Goal: Register for event/course

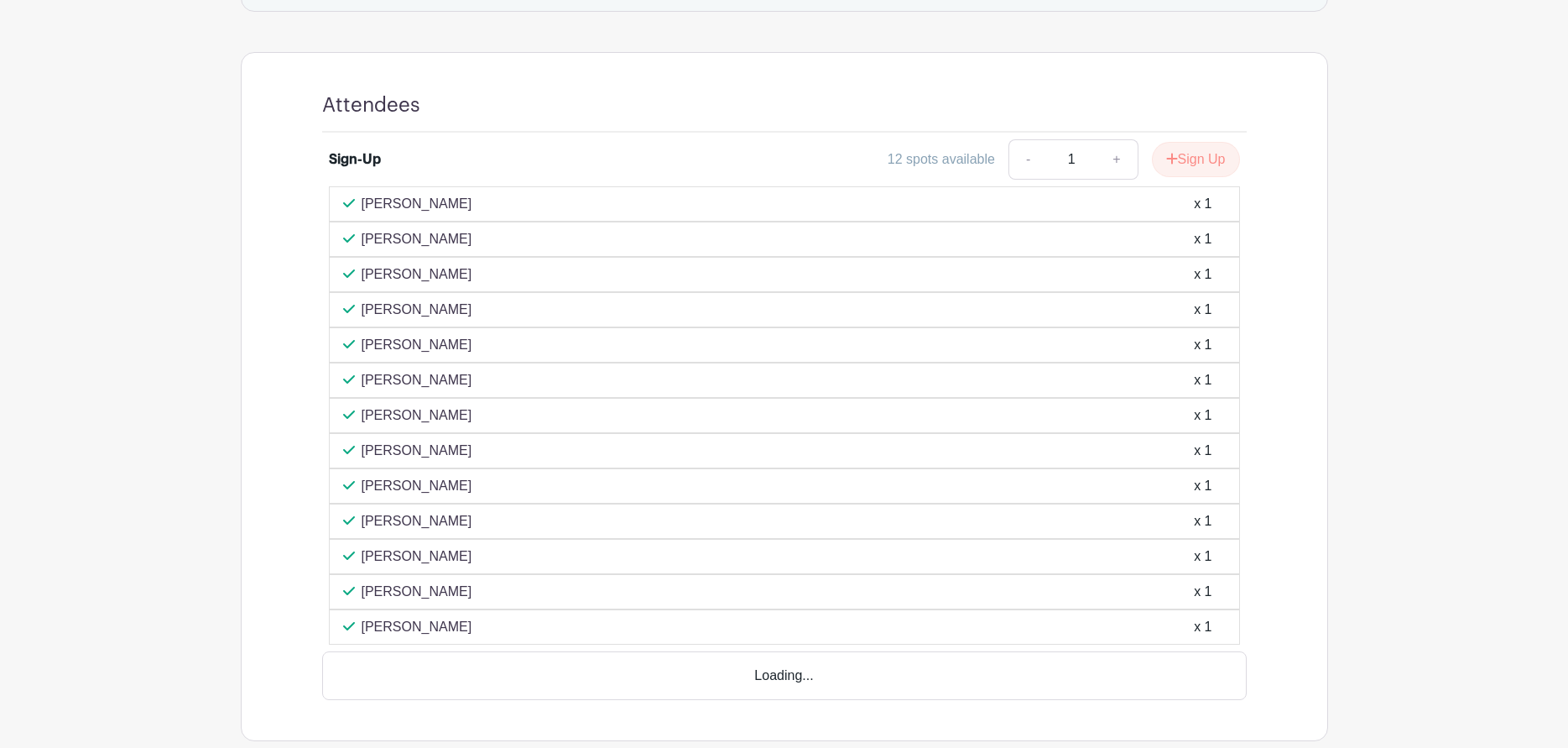
scroll to position [969, 0]
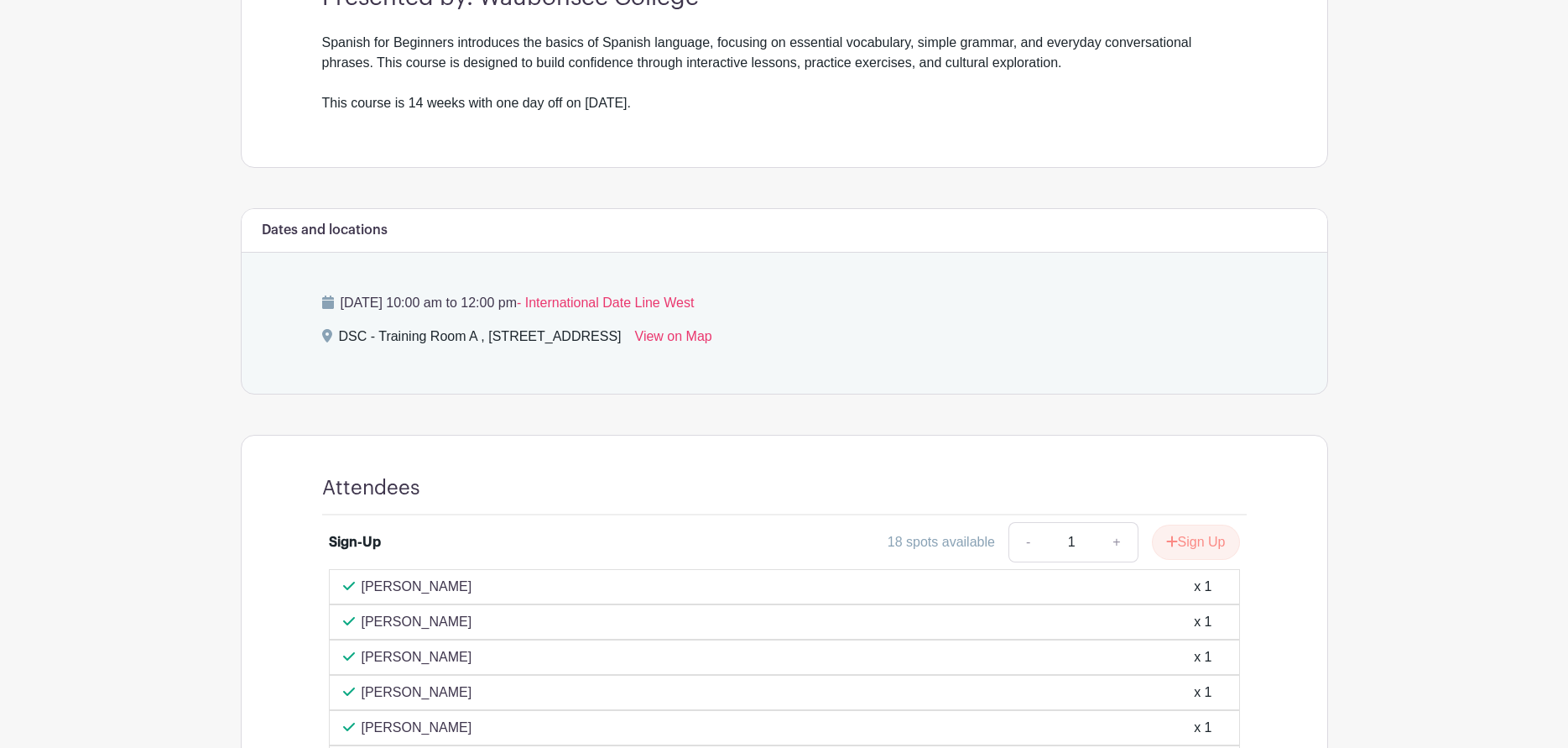
scroll to position [757, 0]
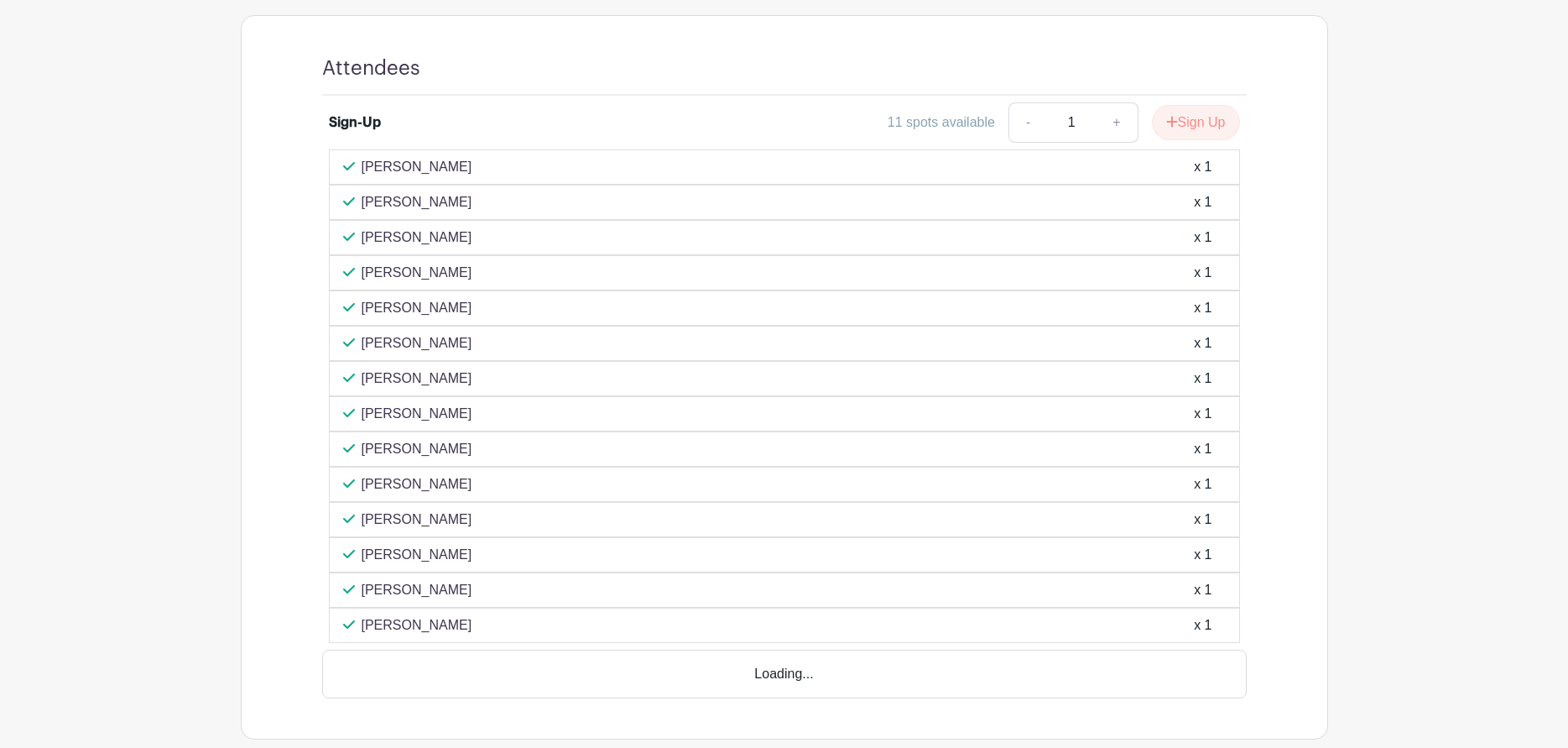
scroll to position [923, 0]
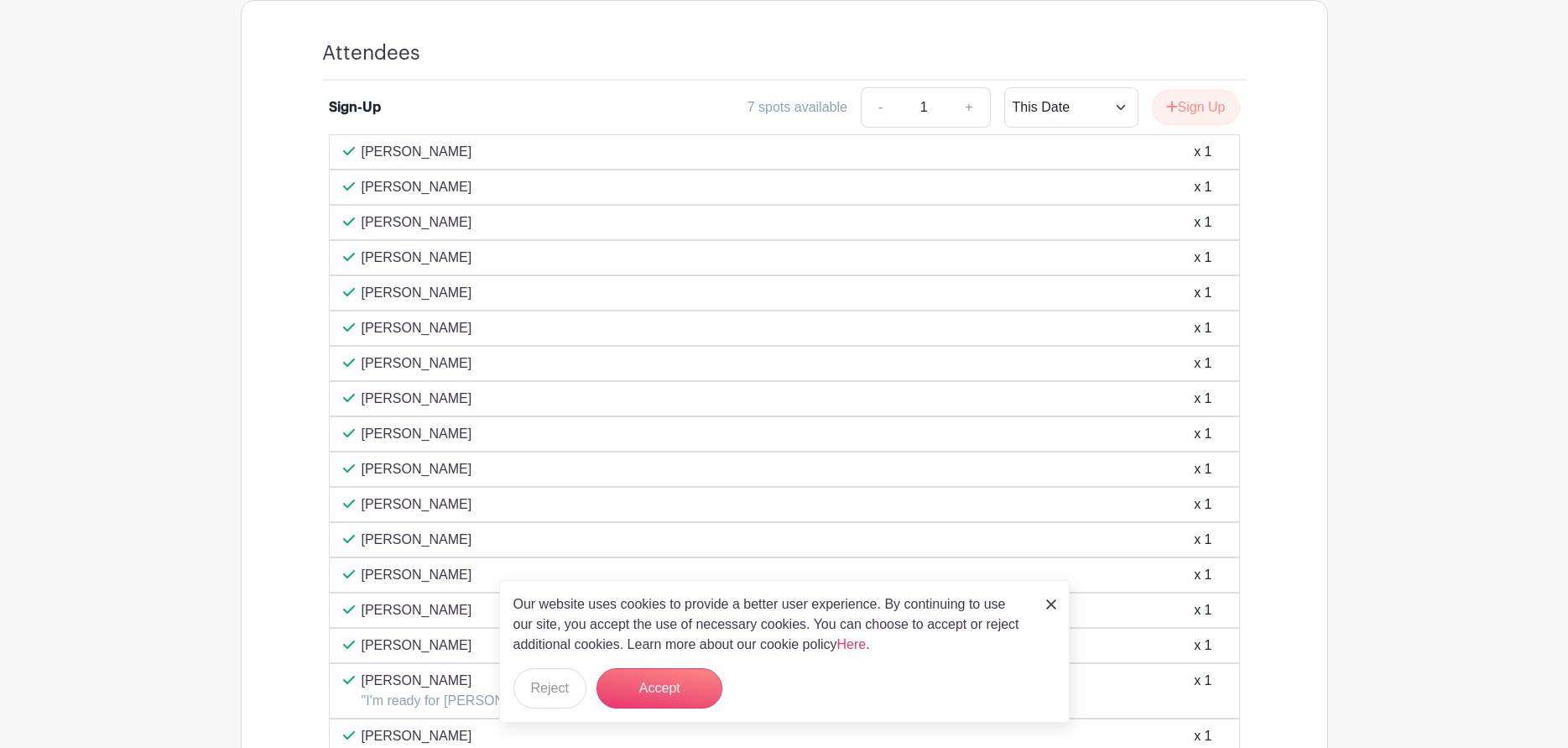
scroll to position [1175, 0]
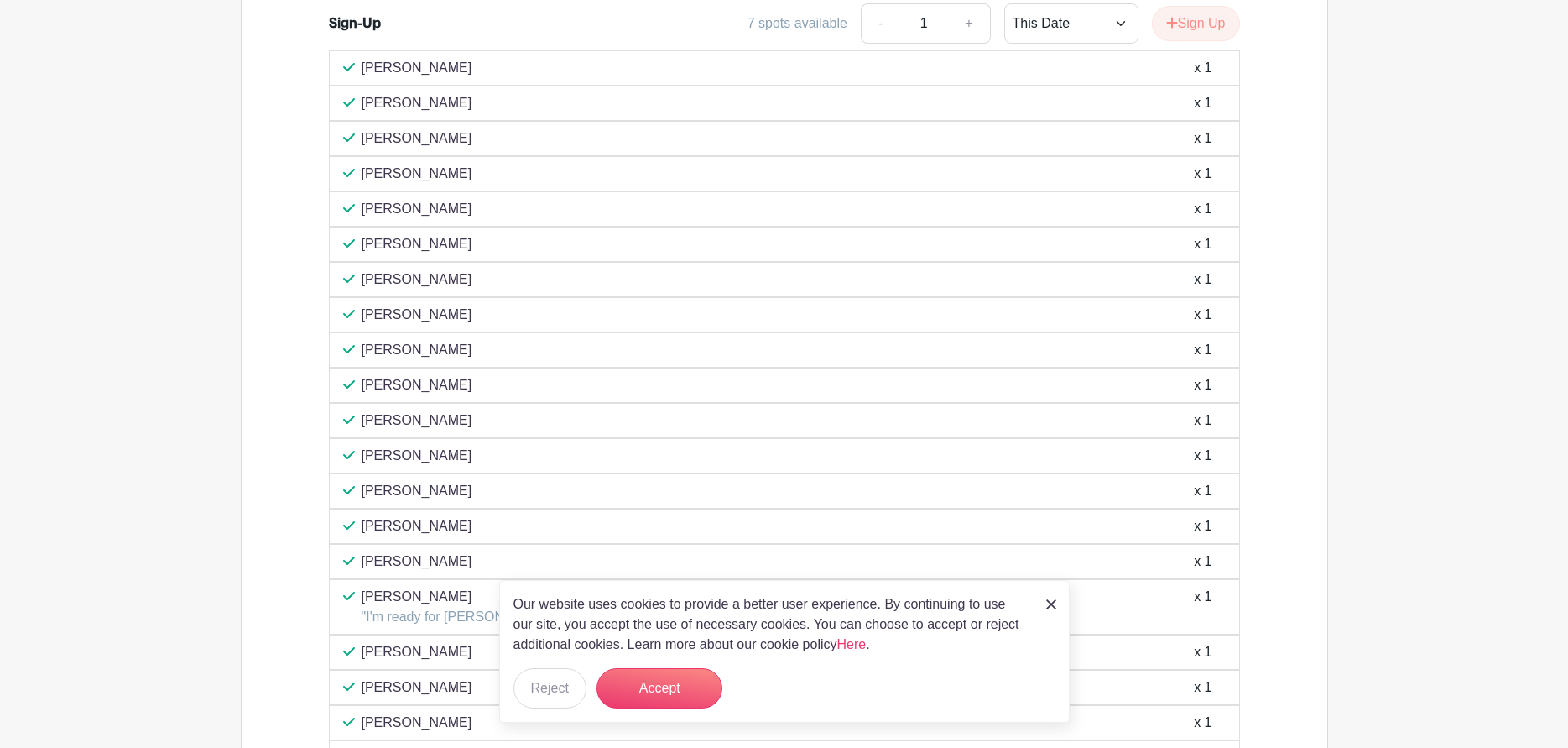
click at [1046, 611] on link at bounding box center [1051, 604] width 10 height 20
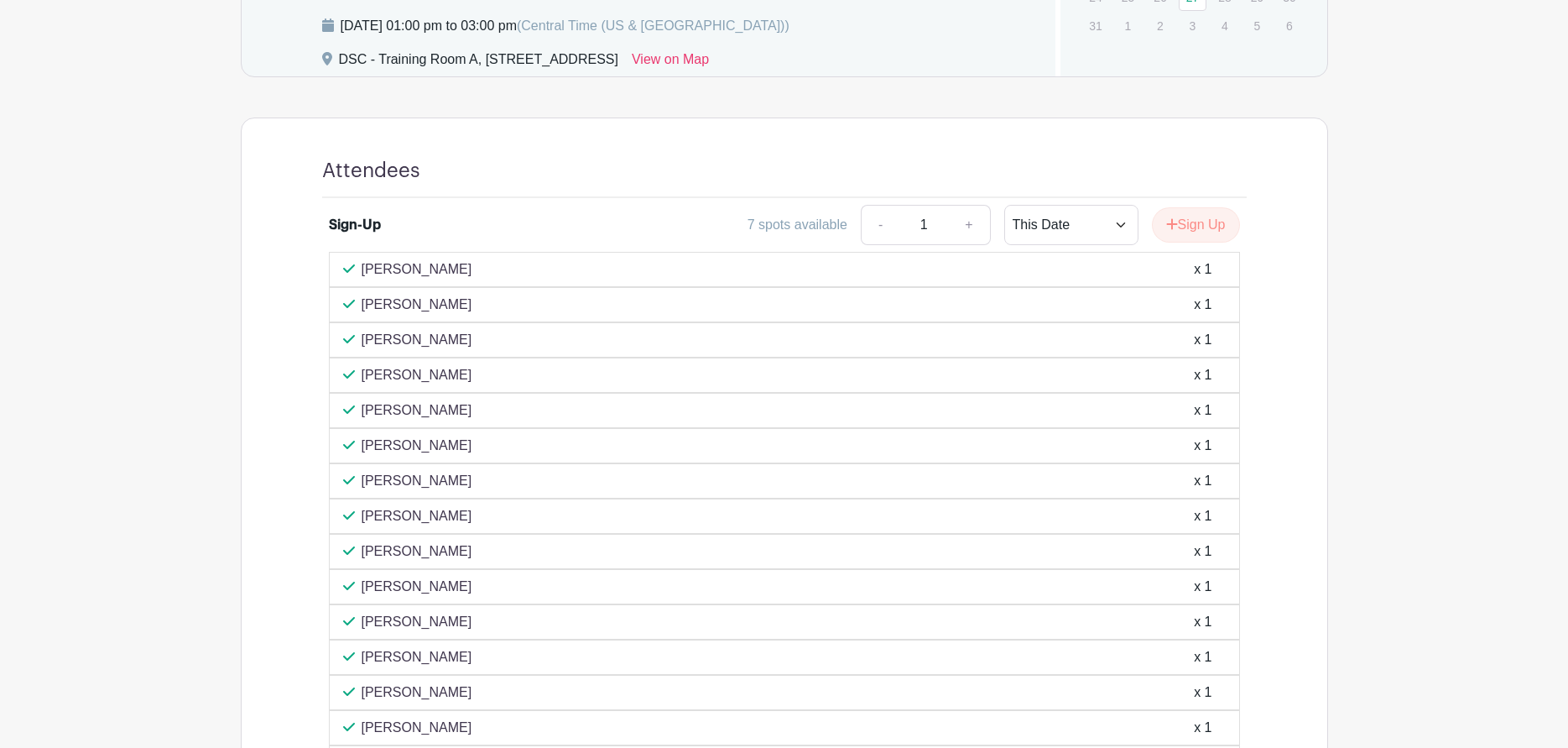
scroll to position [727, 0]
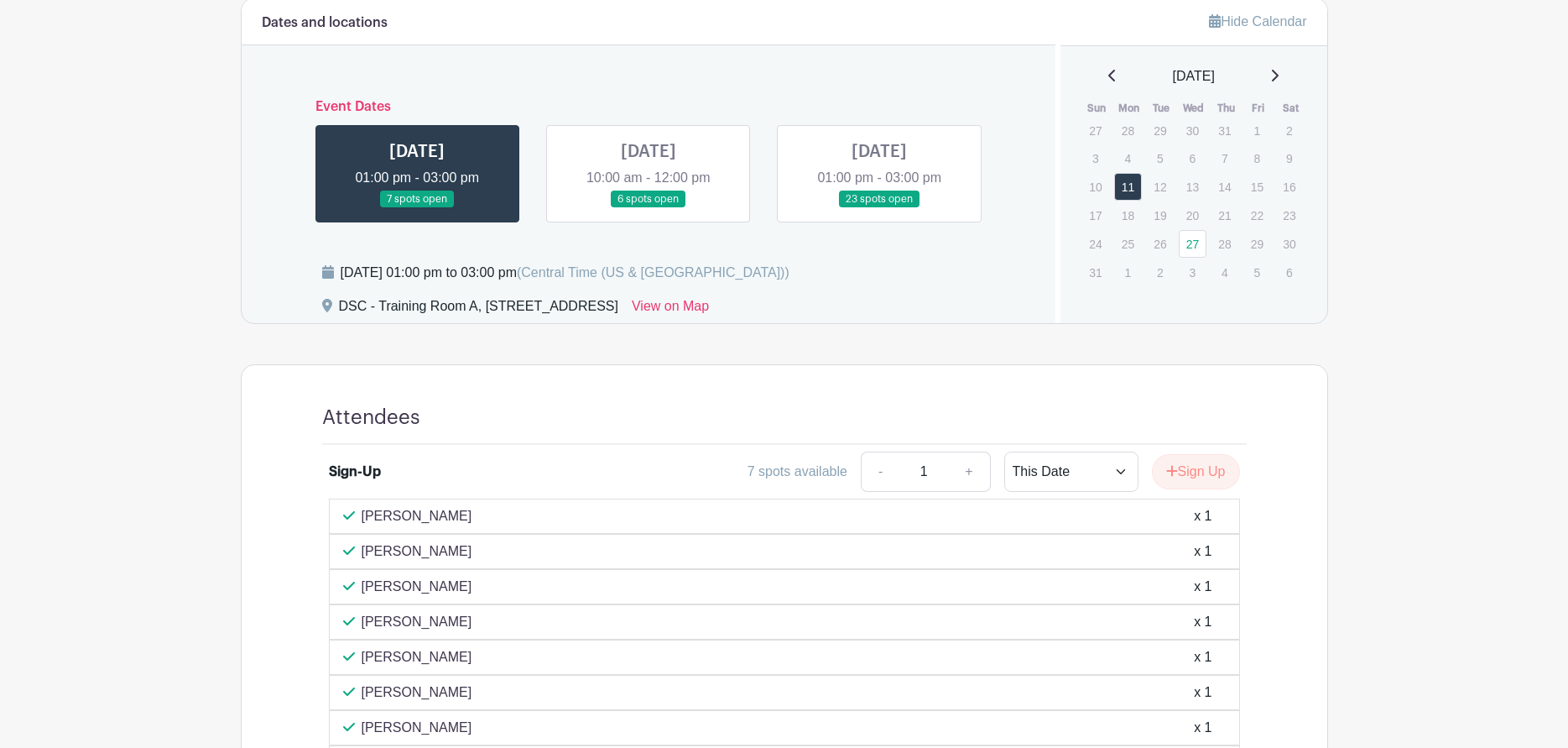
click at [649, 208] on link at bounding box center [649, 208] width 0 height 0
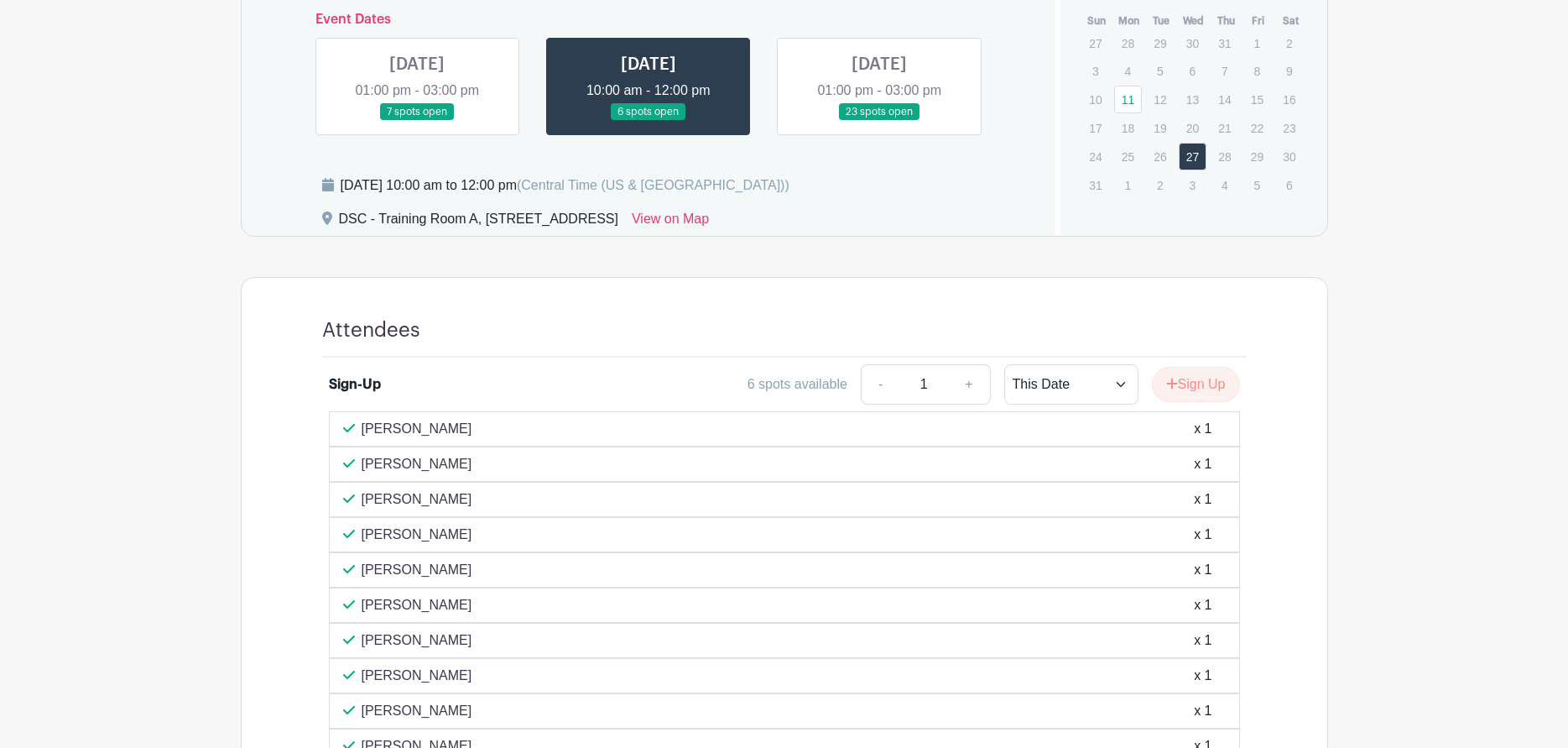
scroll to position [711, 0]
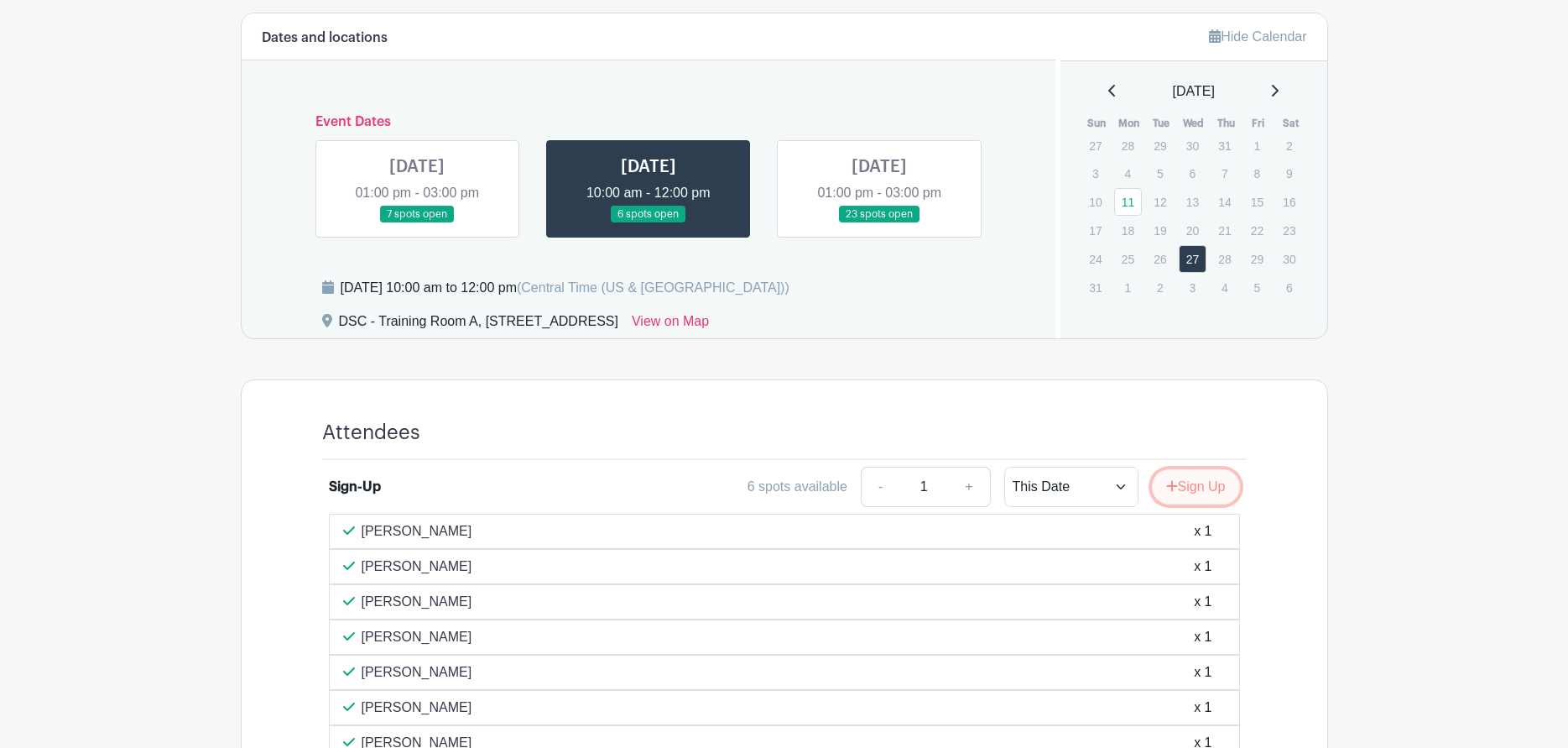
click at [1233, 492] on button "Sign Up" at bounding box center [1195, 486] width 88 height 35
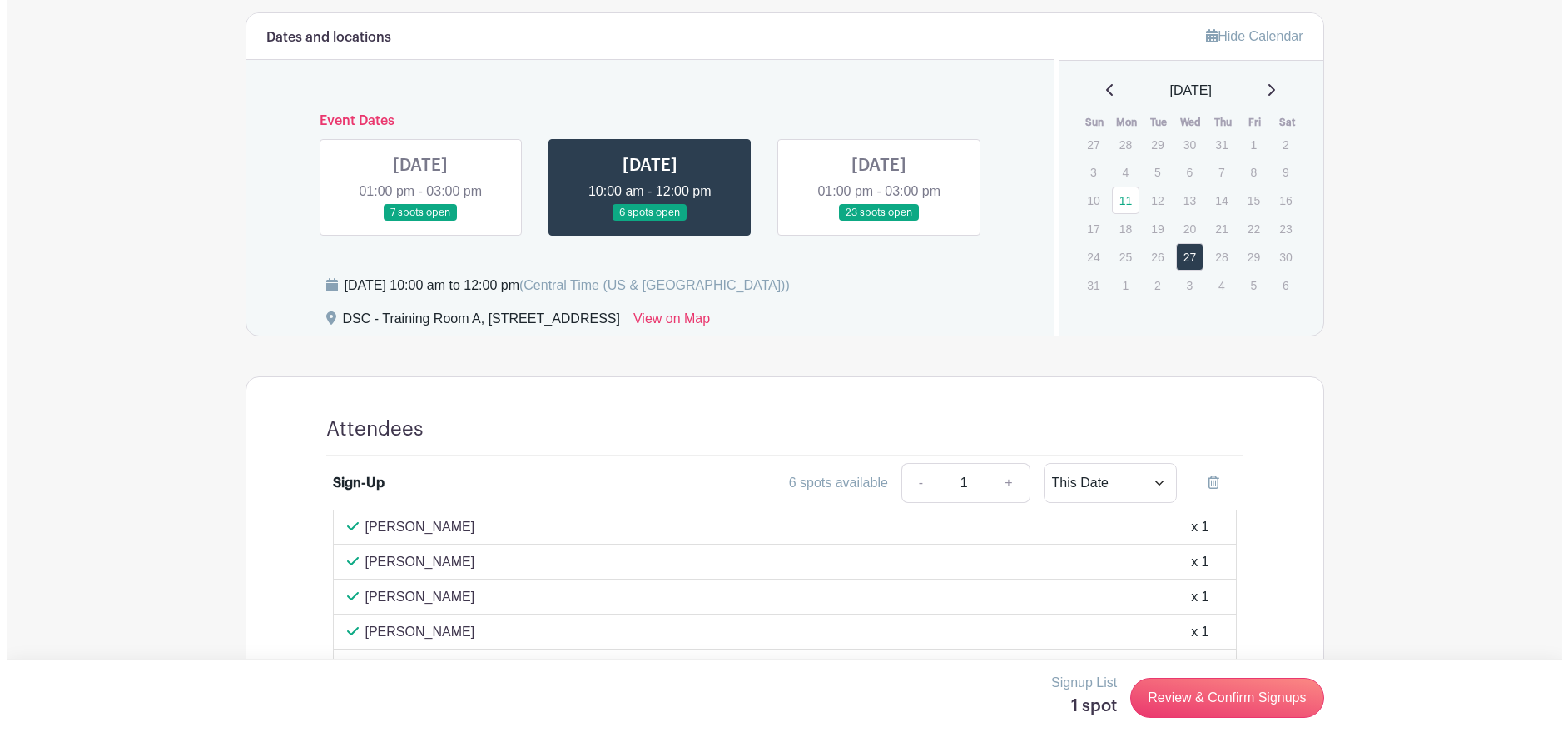
scroll to position [789, 0]
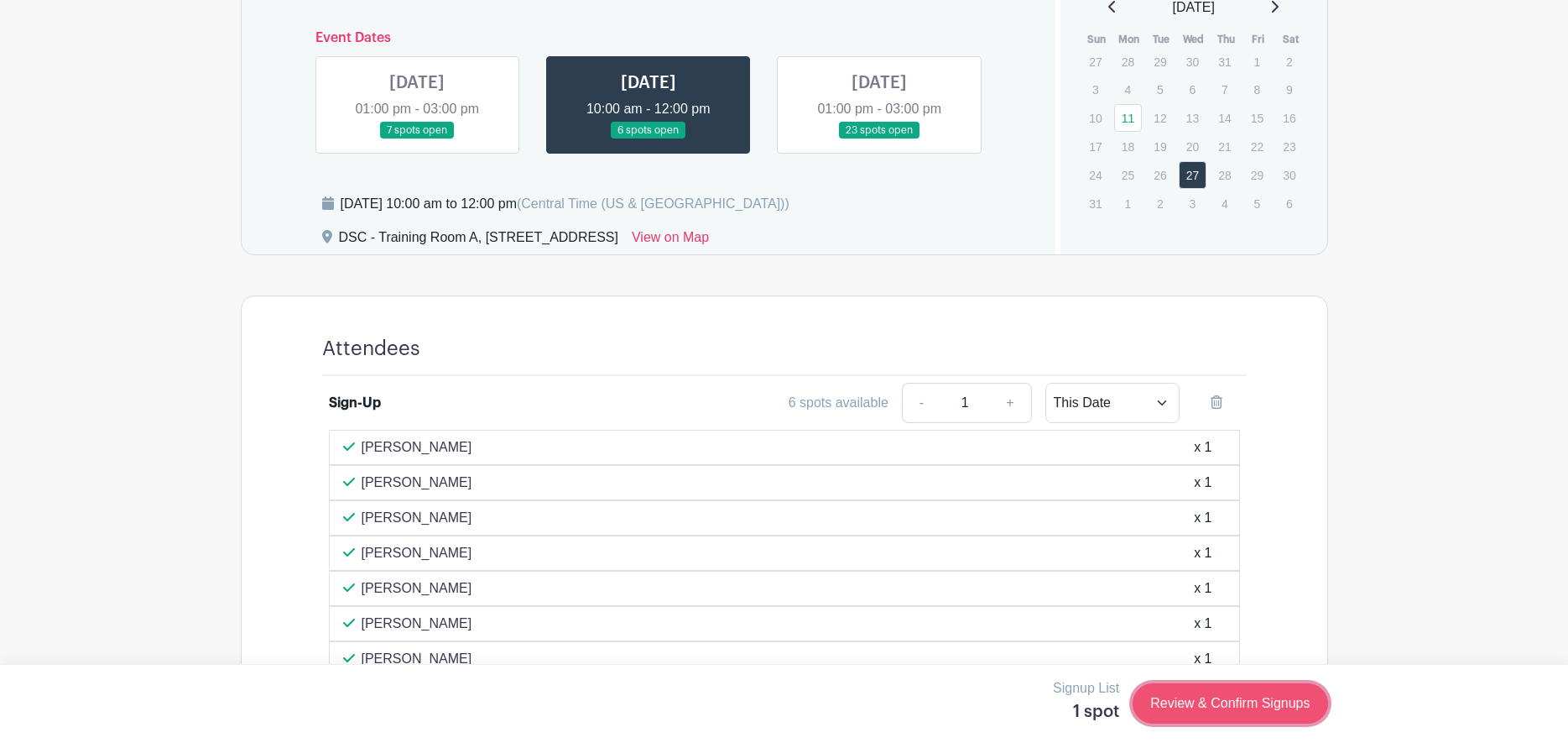
click at [1204, 699] on link "Review & Confirm Signups" at bounding box center [1230, 703] width 195 height 40
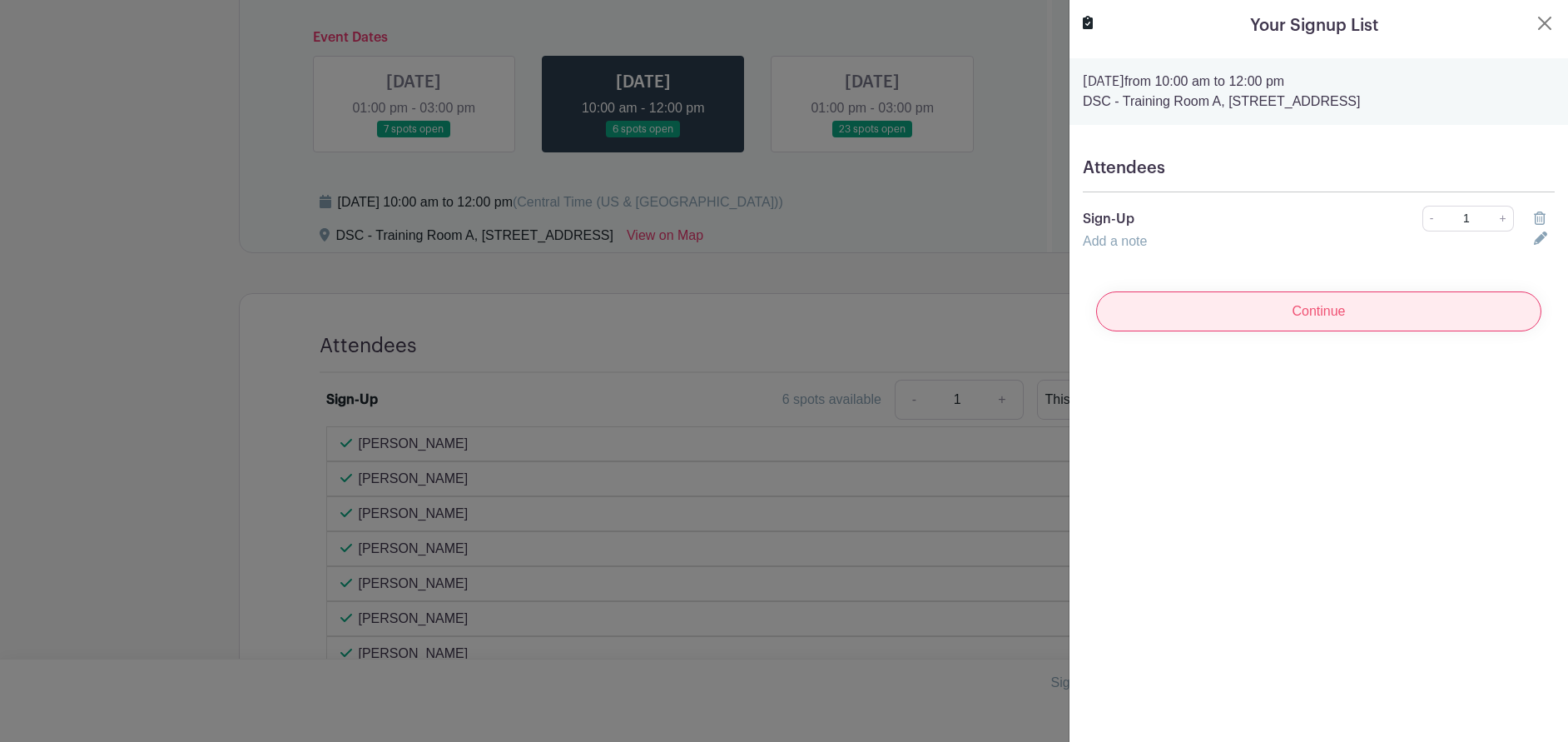
click at [1264, 324] on input "Continue" at bounding box center [1319, 311] width 446 height 40
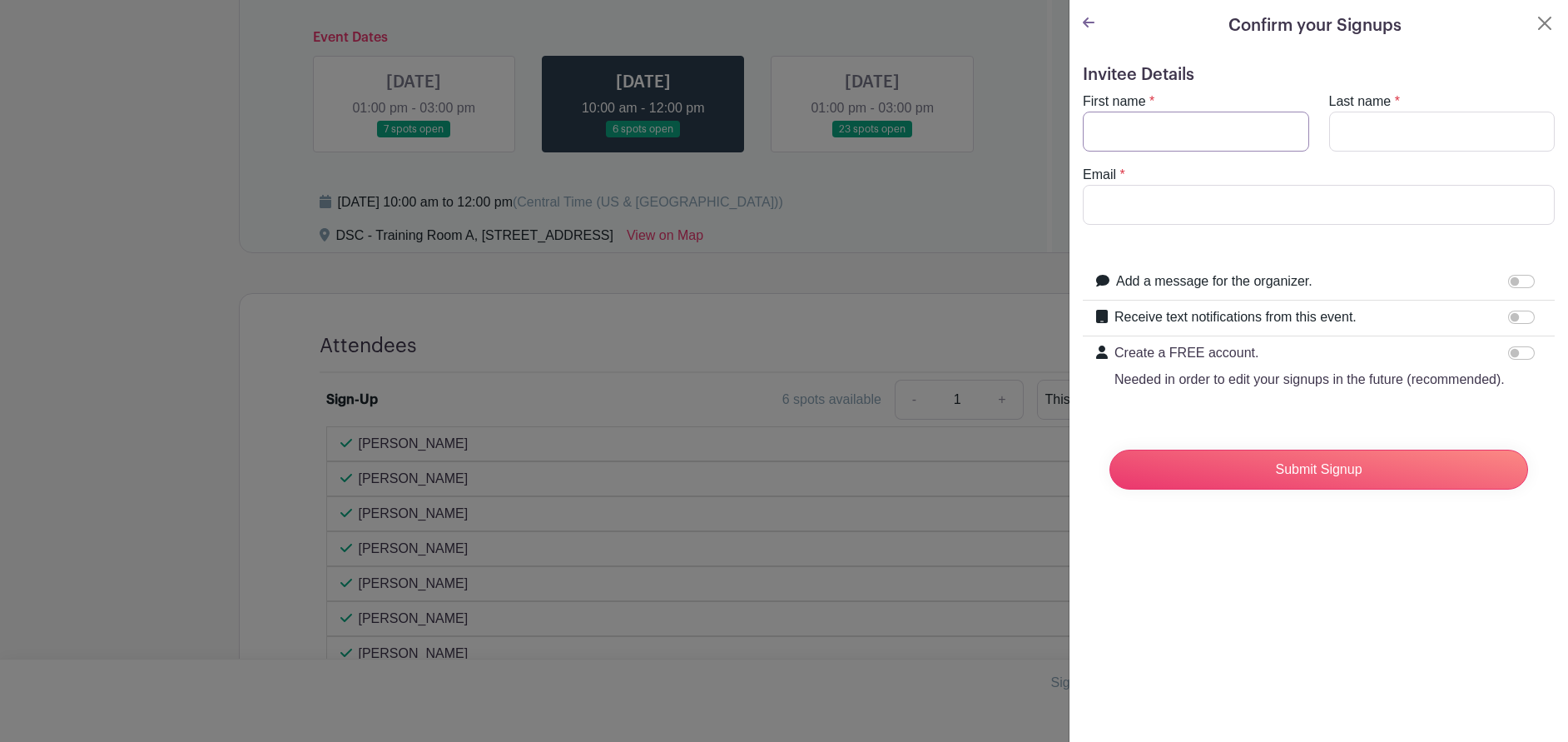
click at [1129, 143] on input "First name" at bounding box center [1195, 131] width 226 height 40
type input "Jocelyn"
type input "[PERSON_NAME]"
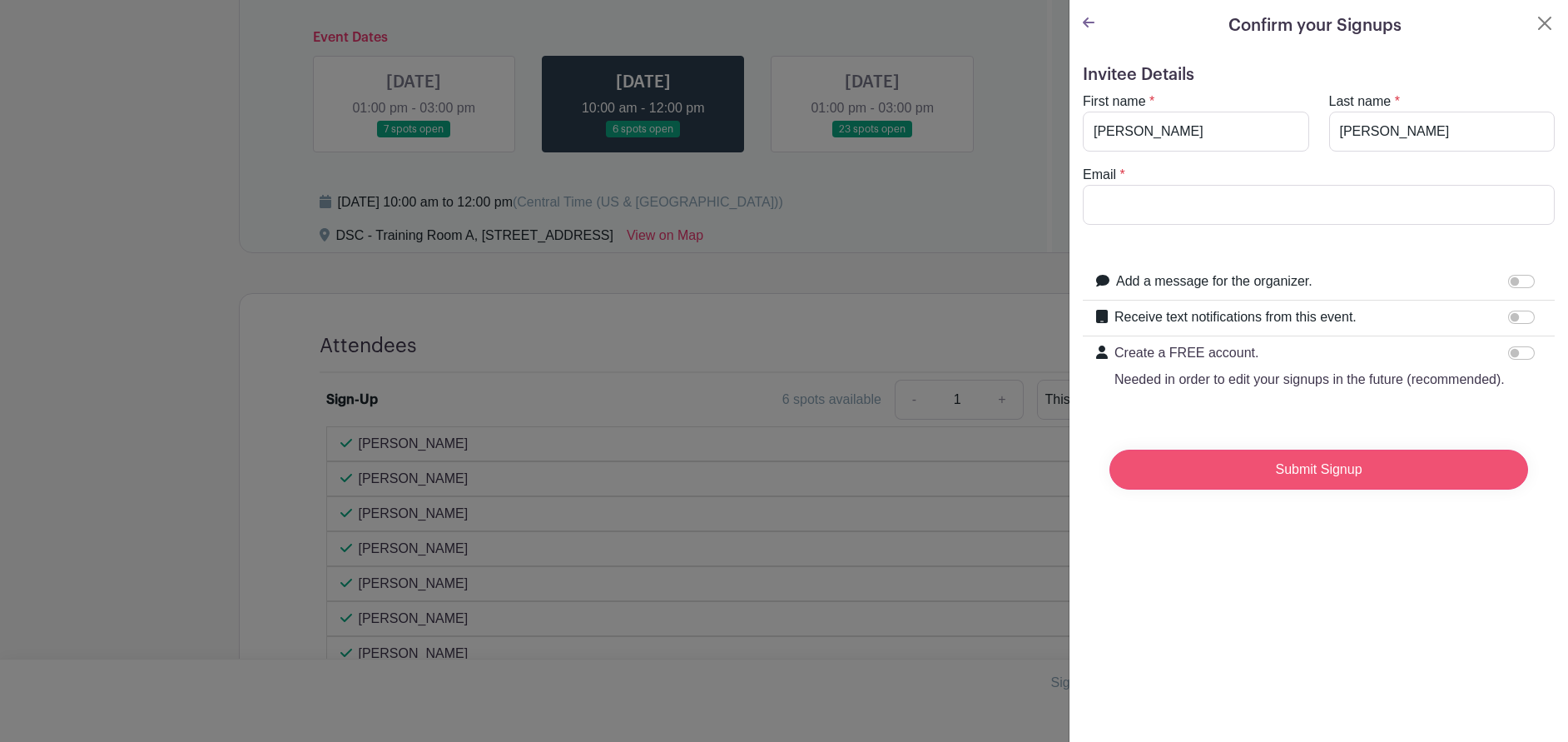
click at [1443, 471] on input "Submit Signup" at bounding box center [1319, 469] width 418 height 40
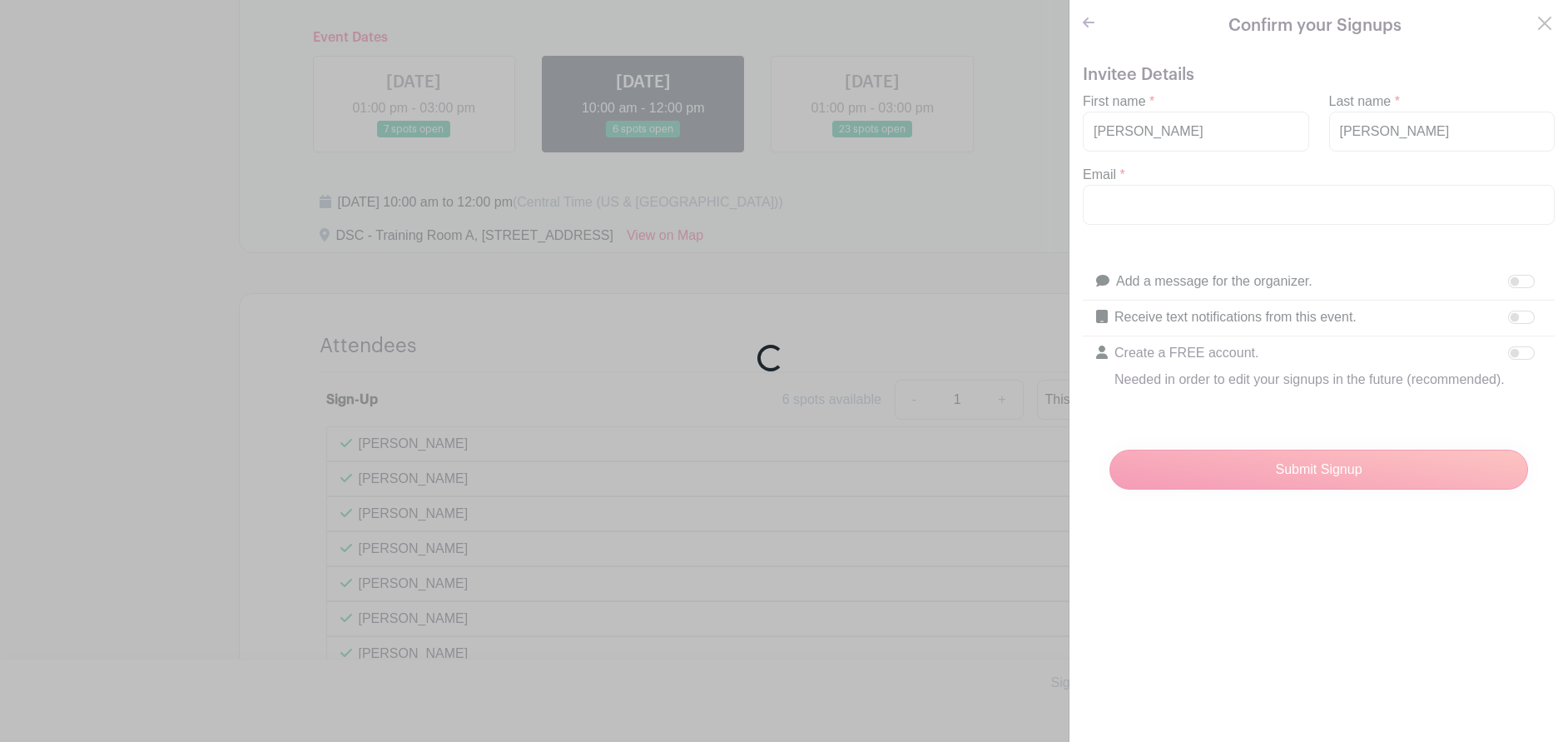
click at [1184, 207] on div "Loading..." at bounding box center [784, 371] width 1568 height 742
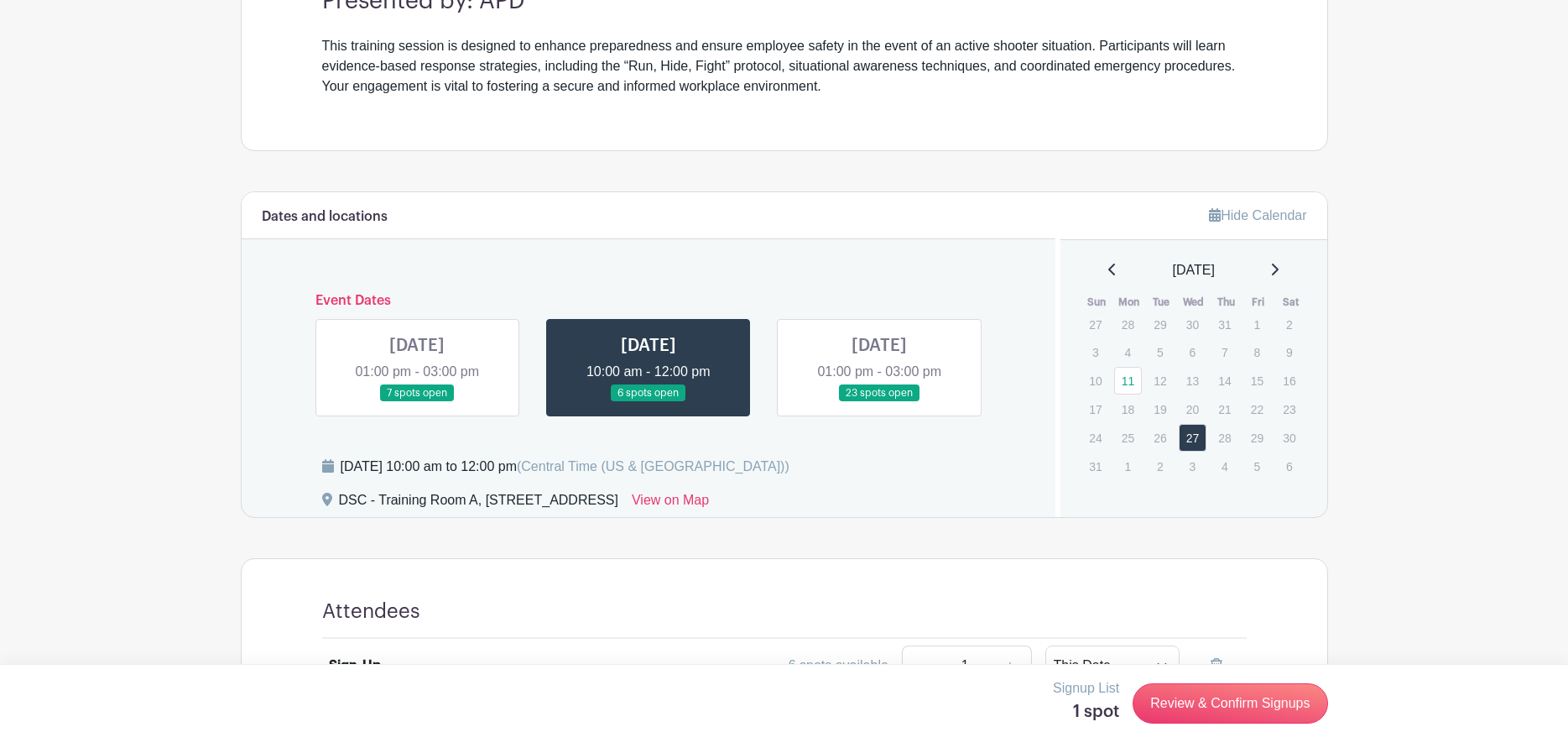
scroll to position [376, 0]
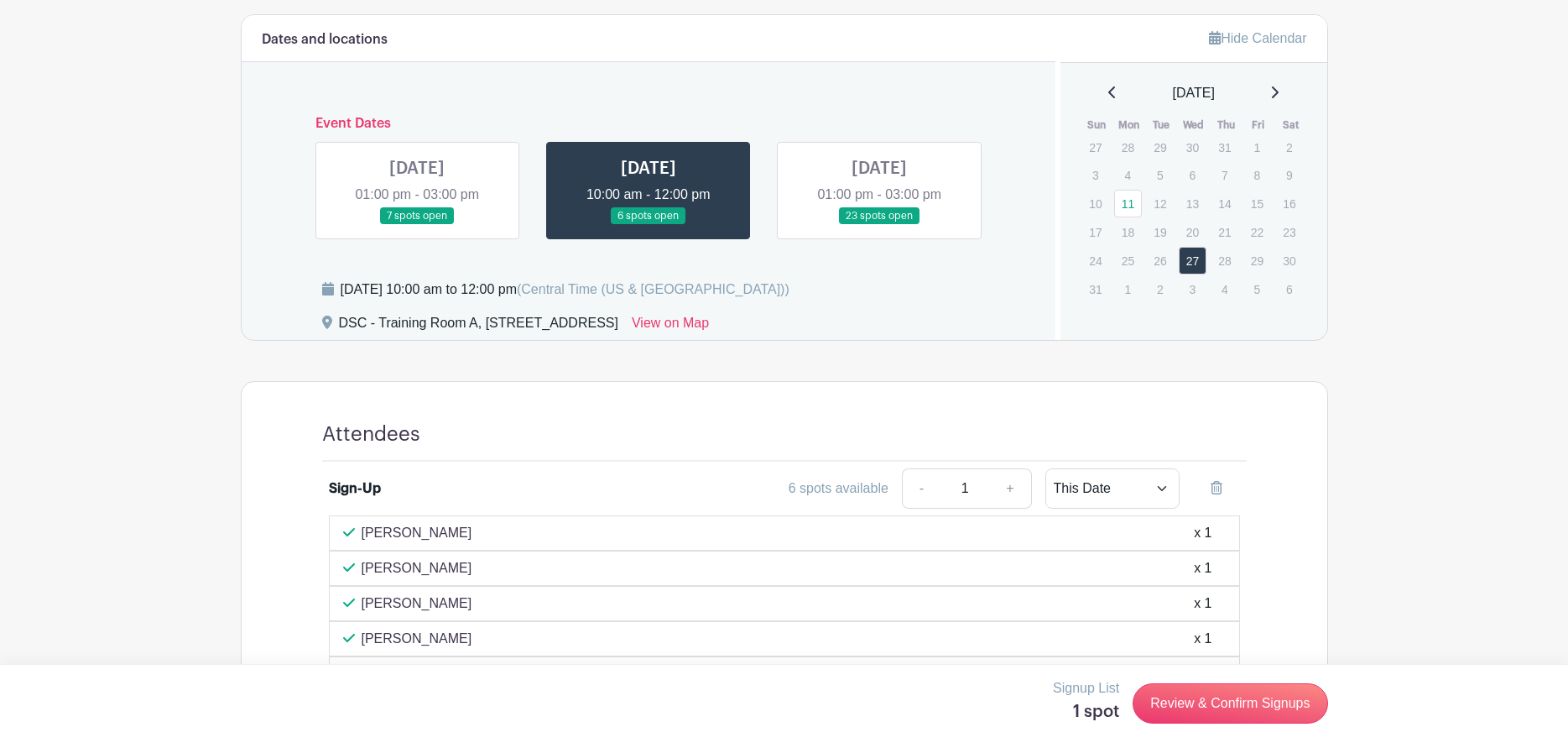
scroll to position [711, 0]
click at [1215, 498] on link at bounding box center [1215, 486] width 47 height 40
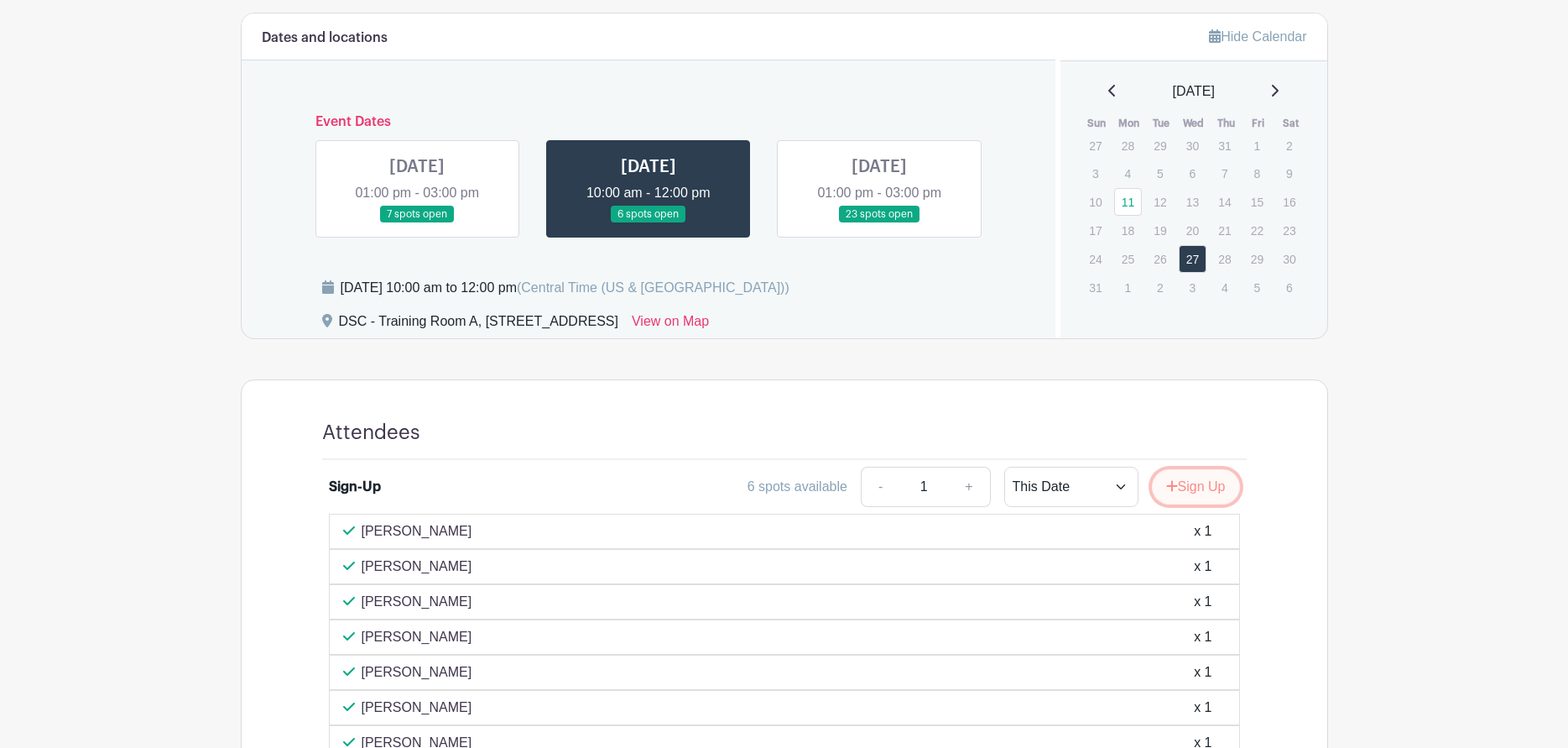
click at [1210, 489] on button "Sign Up" at bounding box center [1195, 486] width 88 height 35
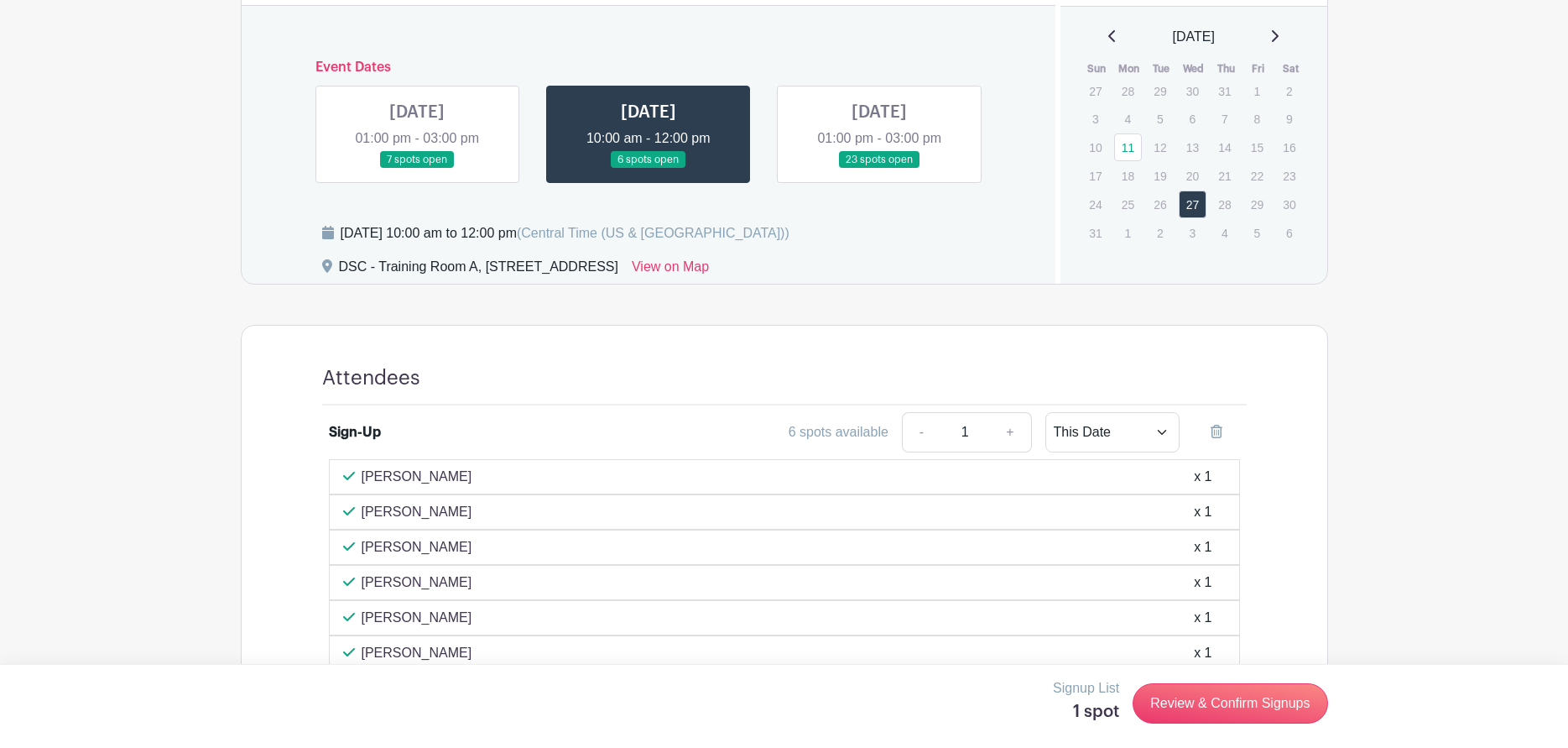
scroll to position [796, 0]
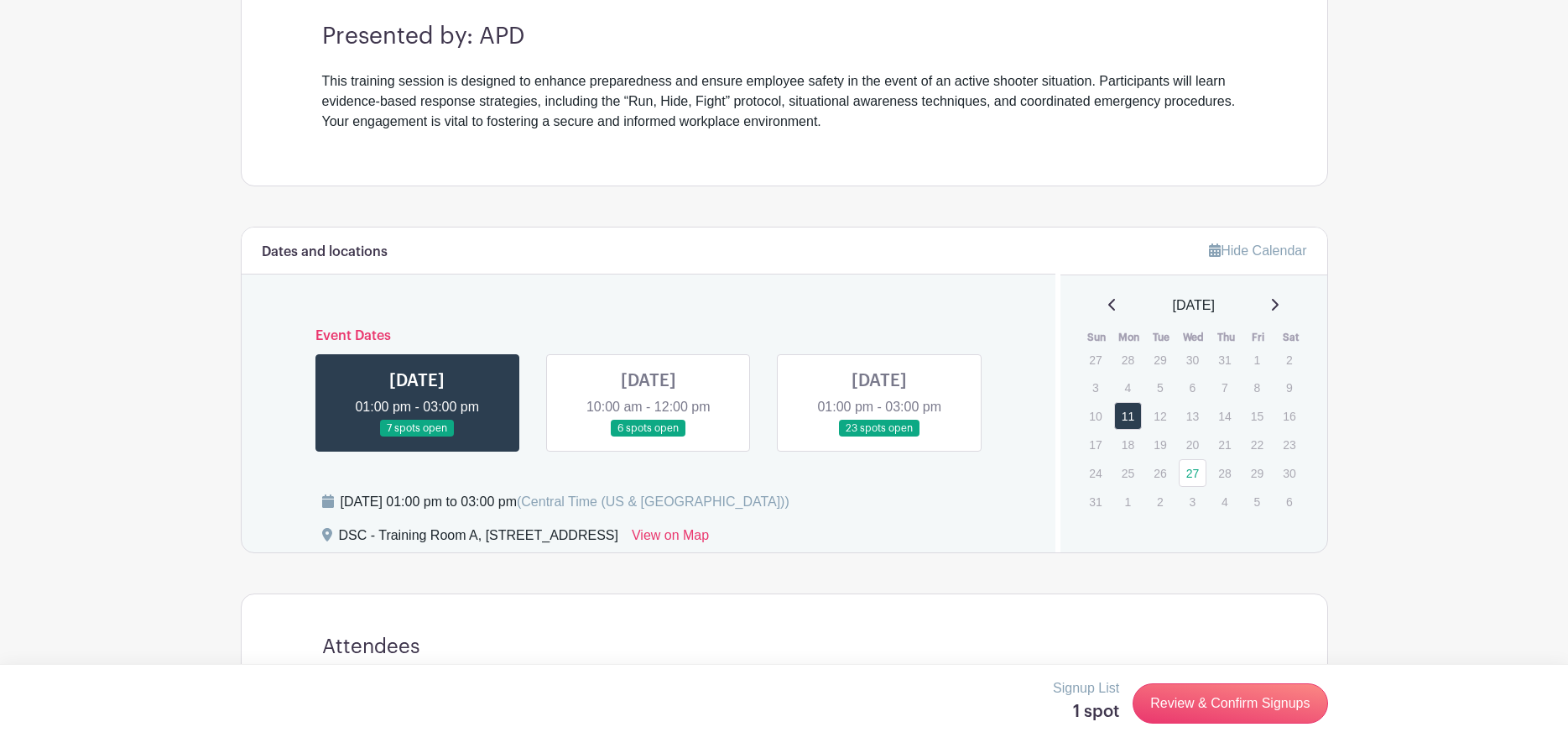
scroll to position [504, 0]
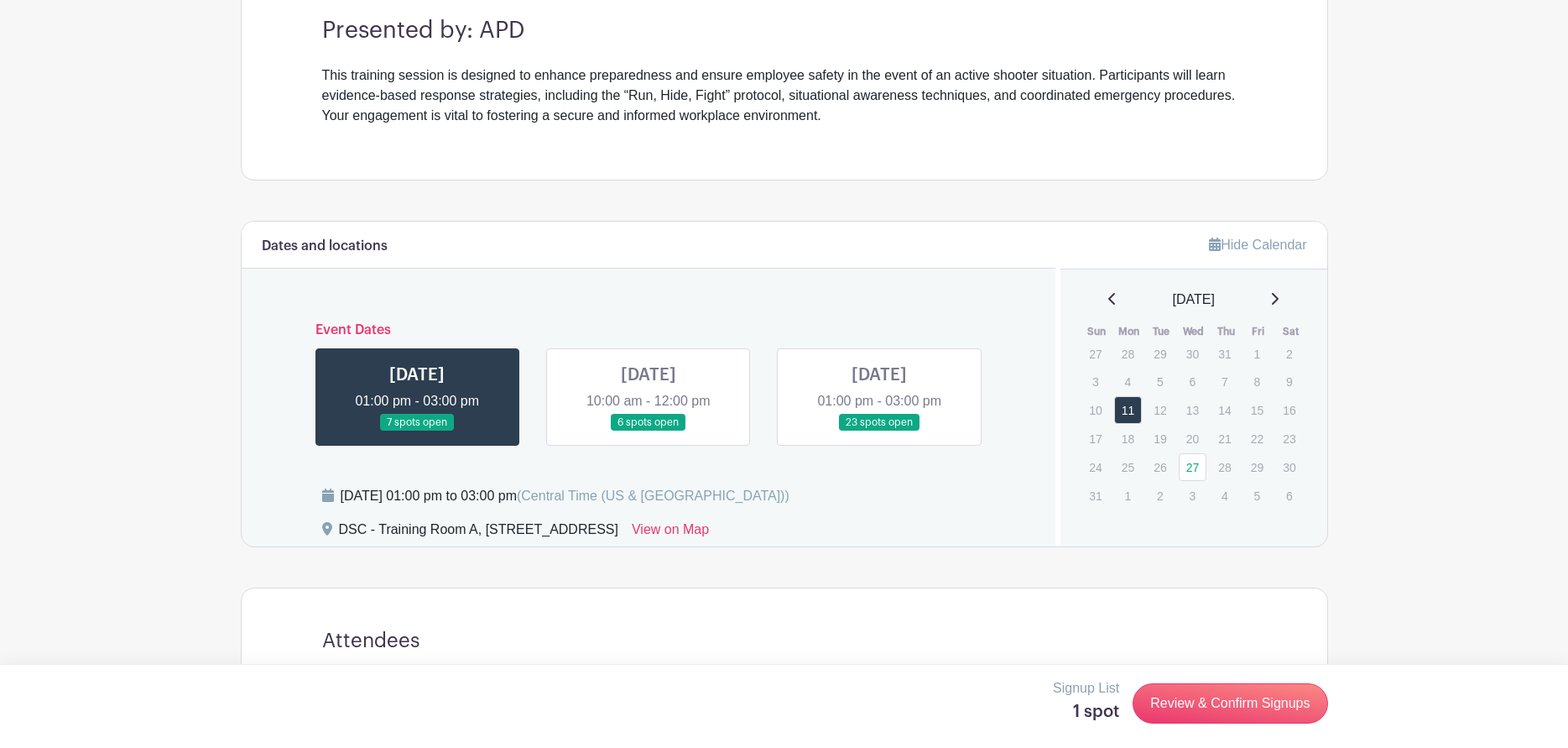
click at [649, 431] on link at bounding box center [649, 431] width 0 height 0
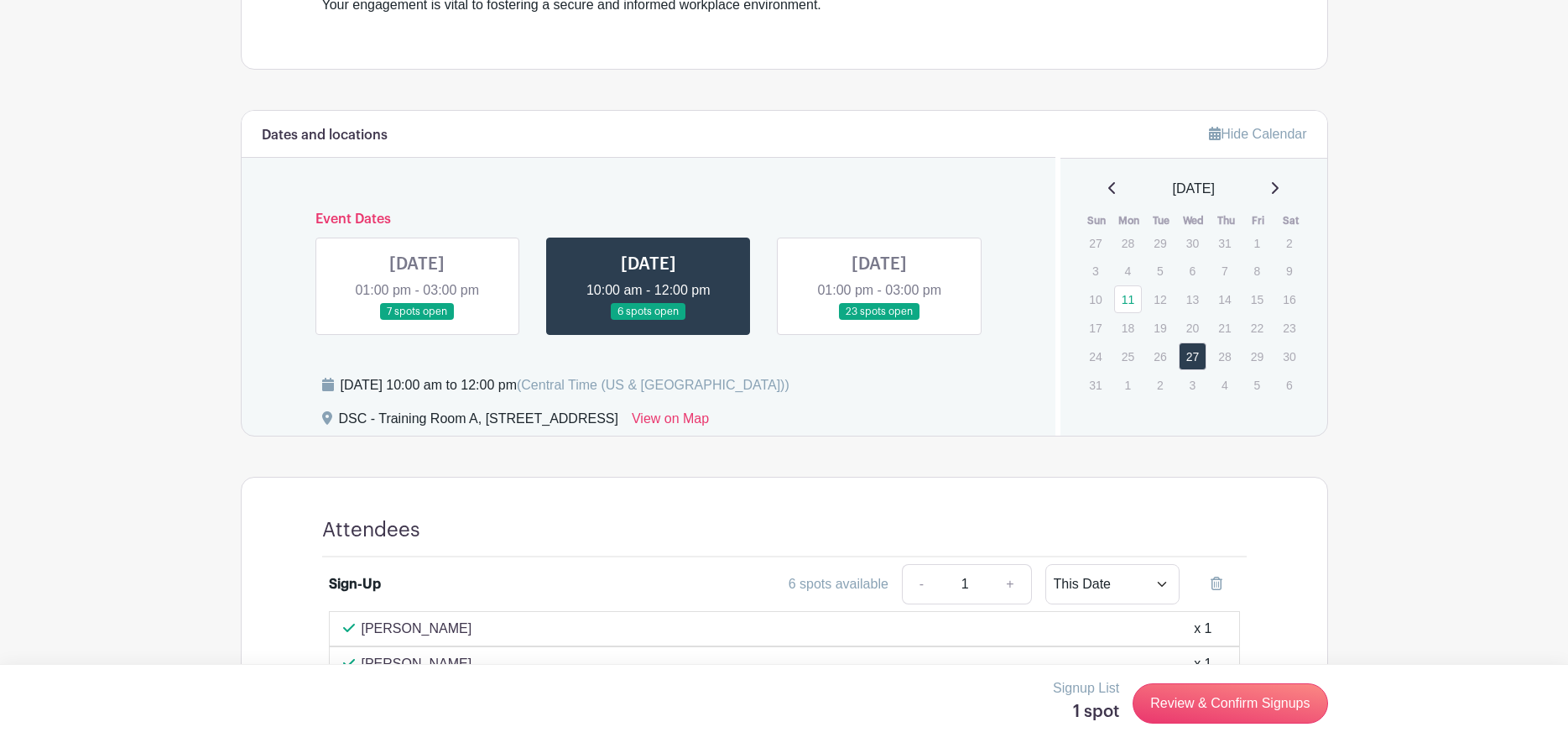
scroll to position [755, 0]
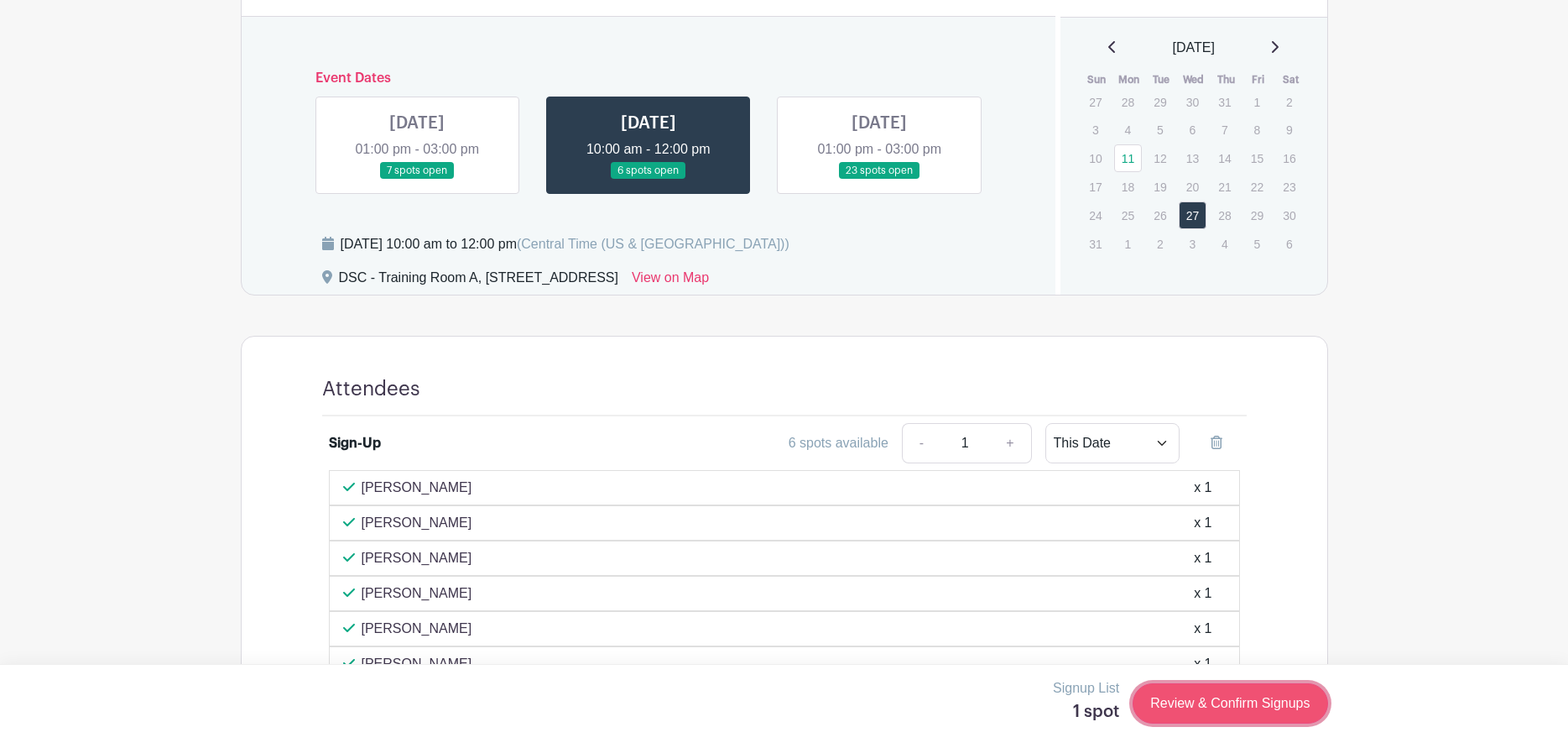
click at [1196, 689] on link "Review & Confirm Signups" at bounding box center [1230, 703] width 195 height 40
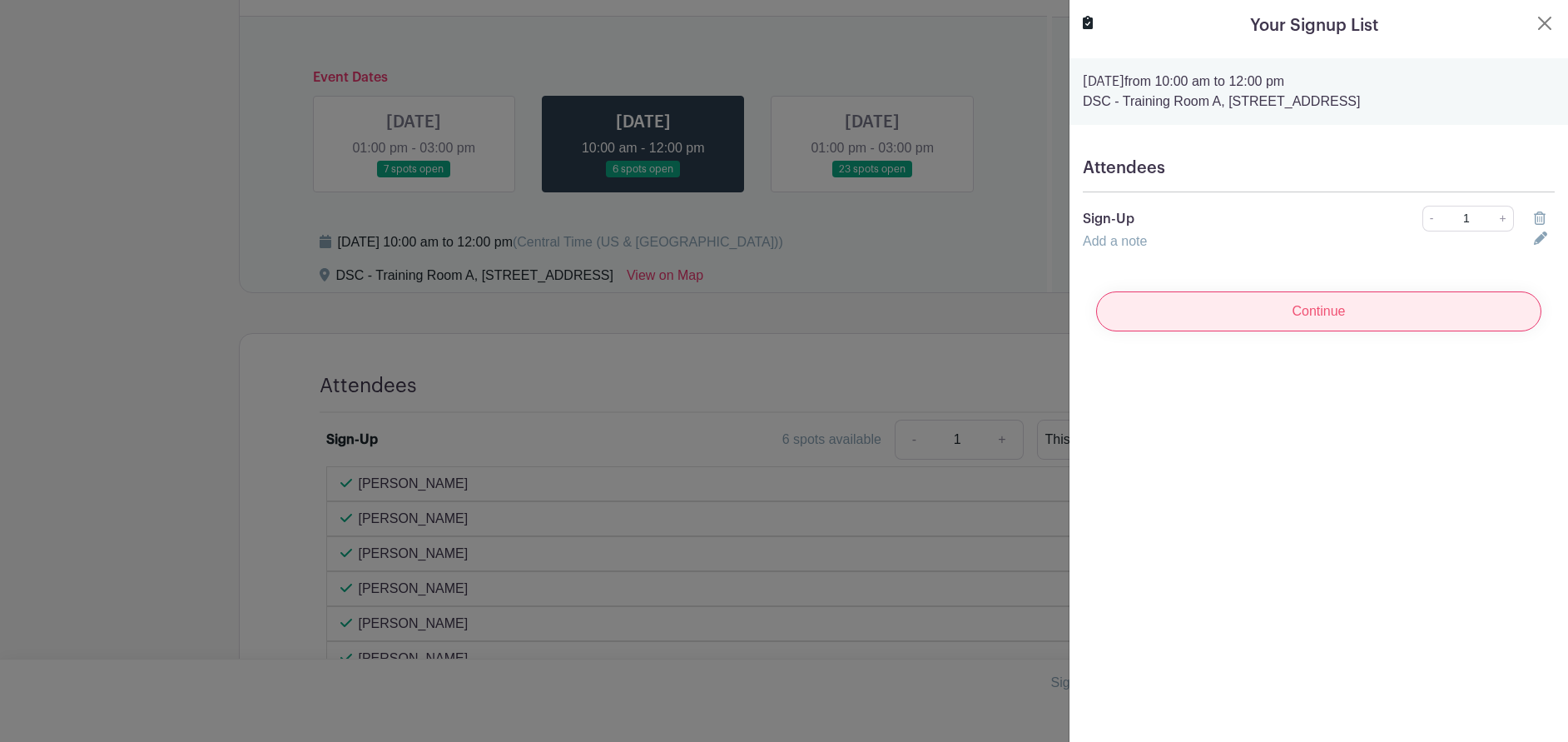
click at [1381, 312] on input "Continue" at bounding box center [1319, 311] width 446 height 40
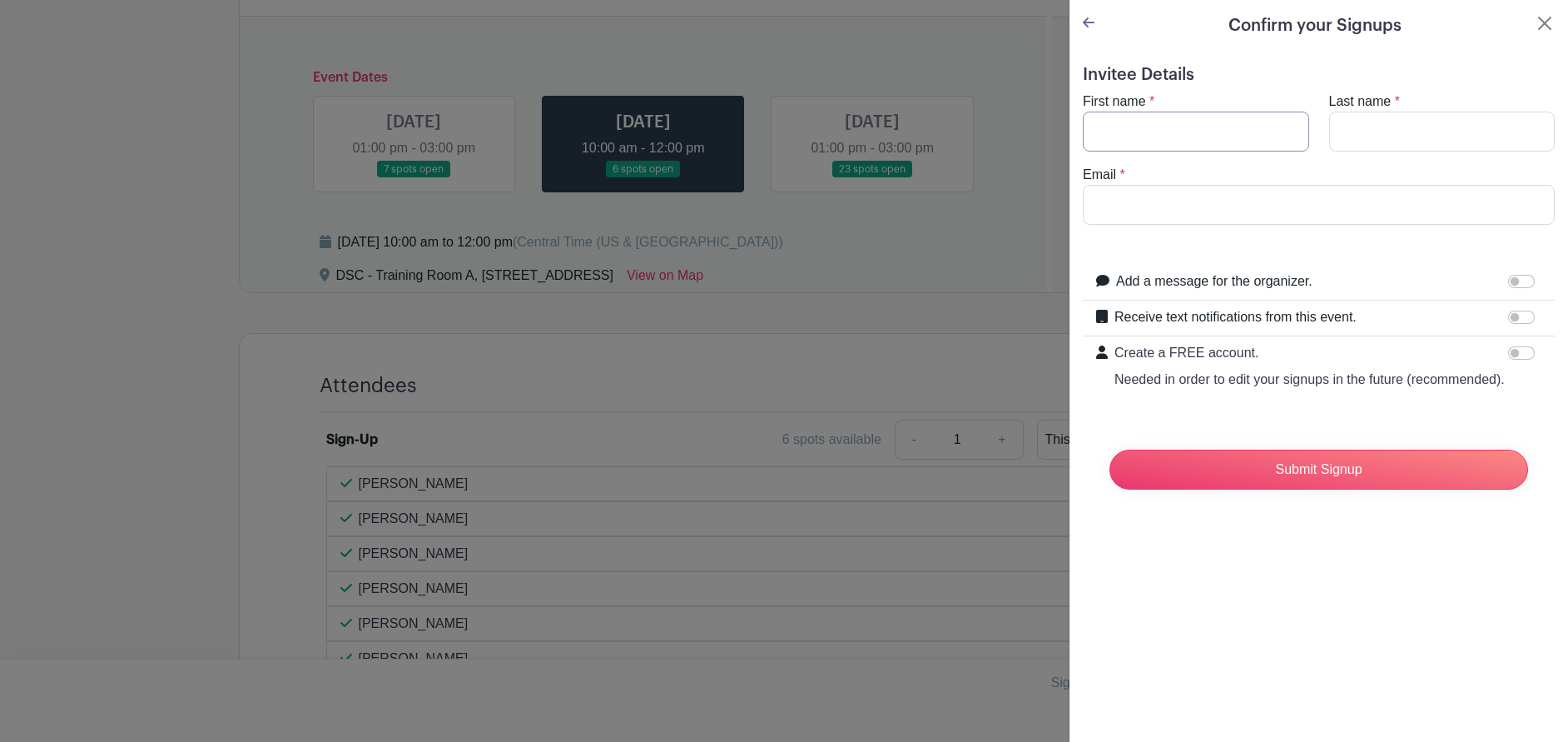
click at [1227, 143] on input "First name" at bounding box center [1195, 131] width 226 height 40
type input "[PERSON_NAME]"
type input "j"
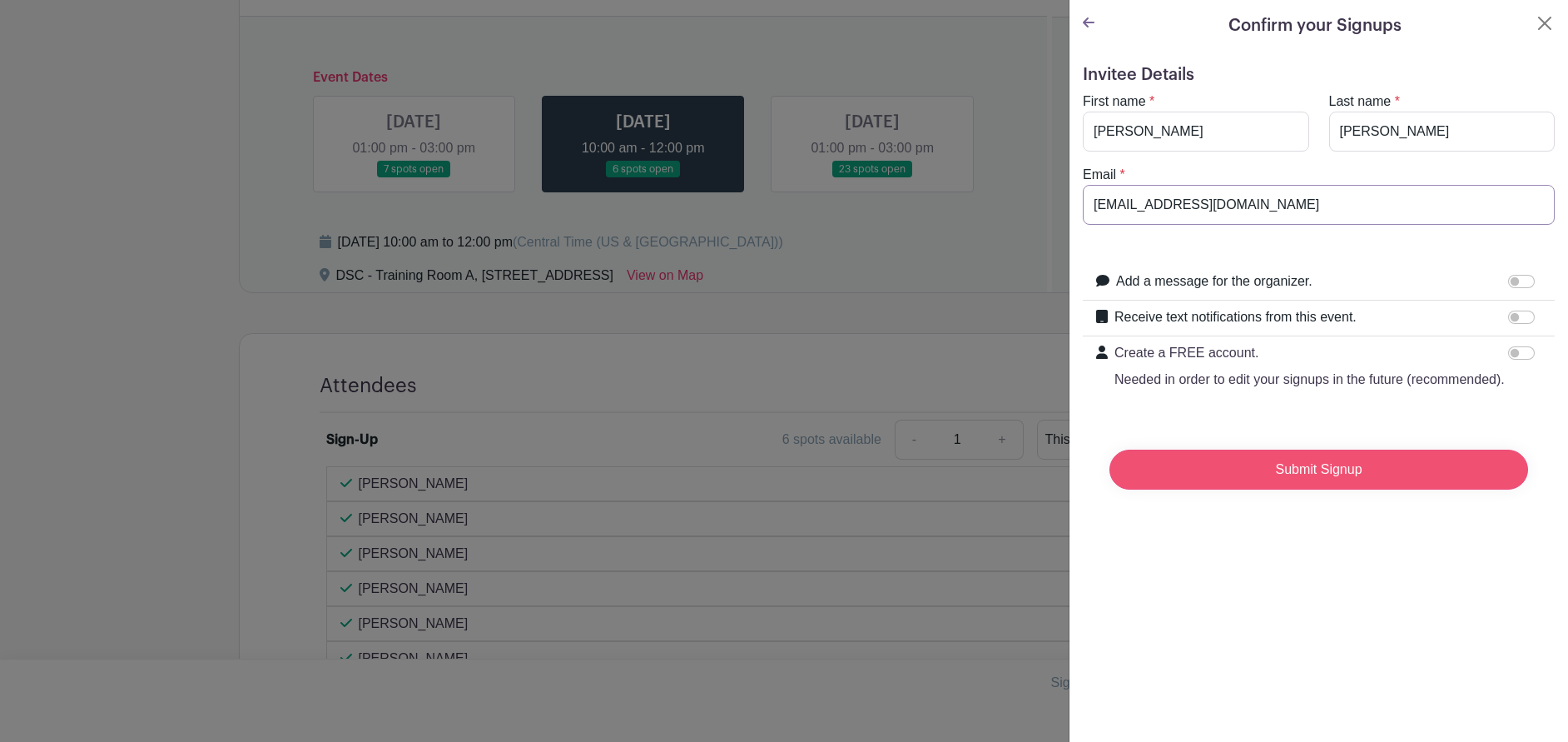
type input "[EMAIL_ADDRESS][DOMAIN_NAME]"
click at [1233, 490] on input "Submit Signup" at bounding box center [1319, 469] width 418 height 40
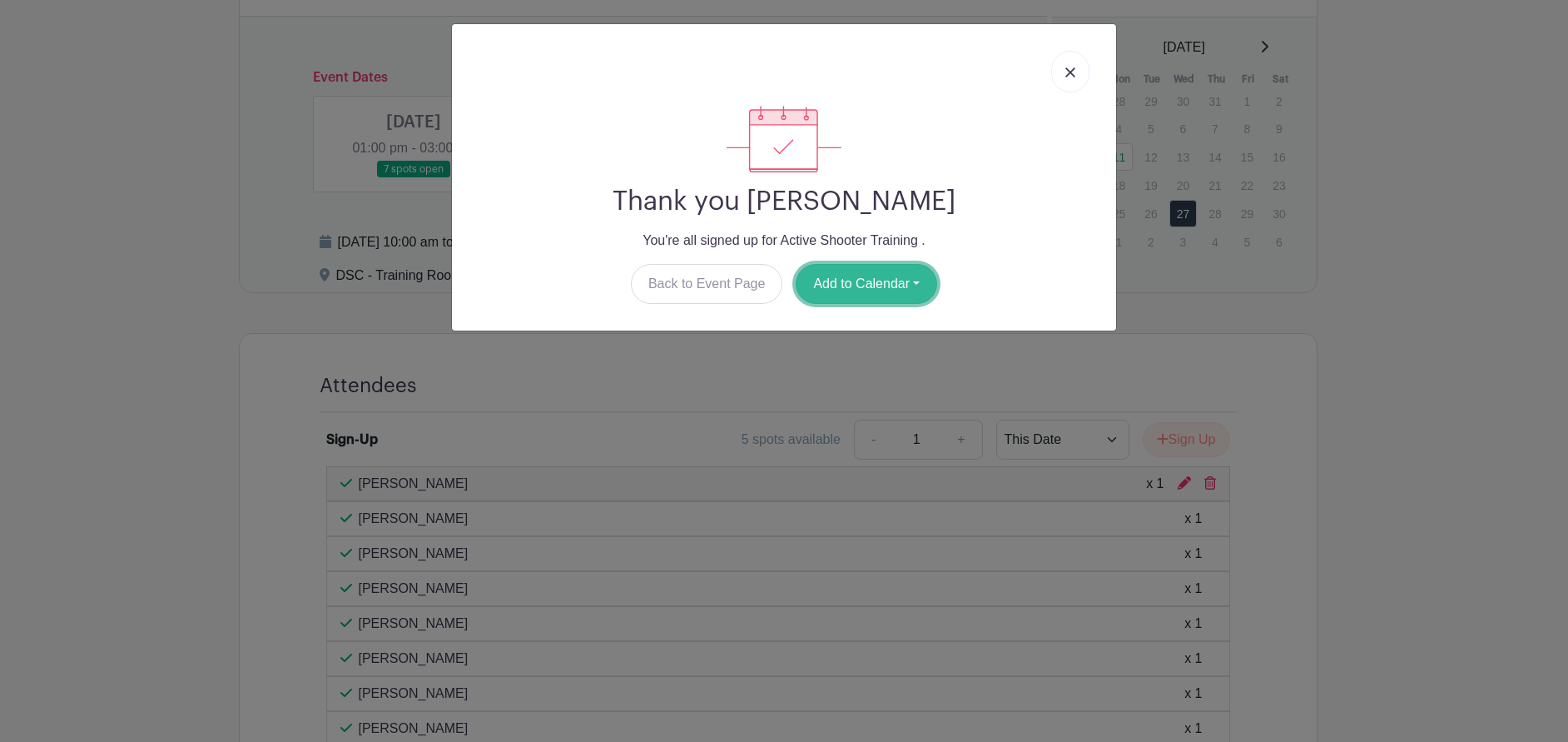
click at [887, 273] on button "Add to Calendar" at bounding box center [866, 284] width 141 height 40
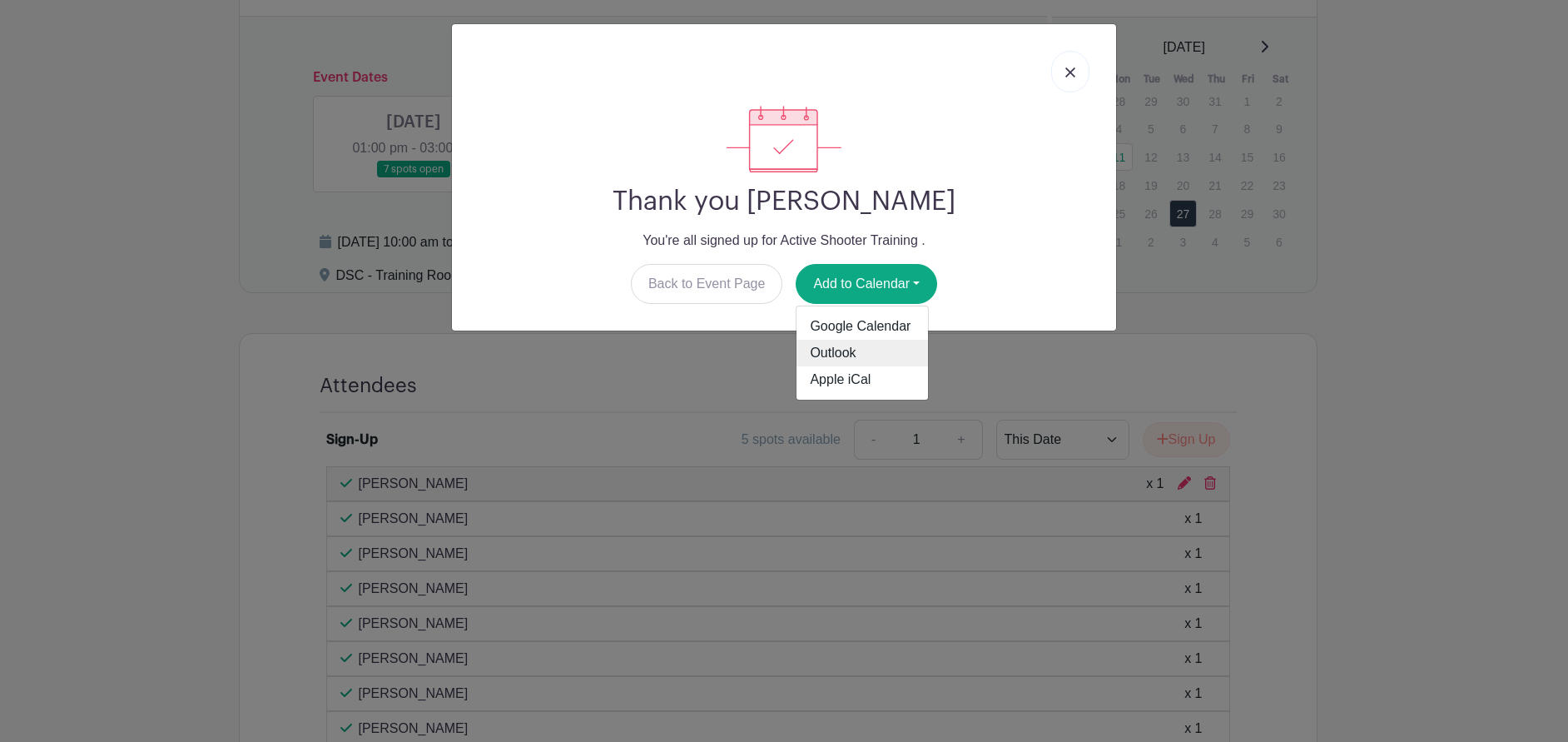
click at [874, 349] on link "Outlook" at bounding box center [862, 352] width 131 height 26
click at [1076, 76] on link at bounding box center [1070, 71] width 38 height 42
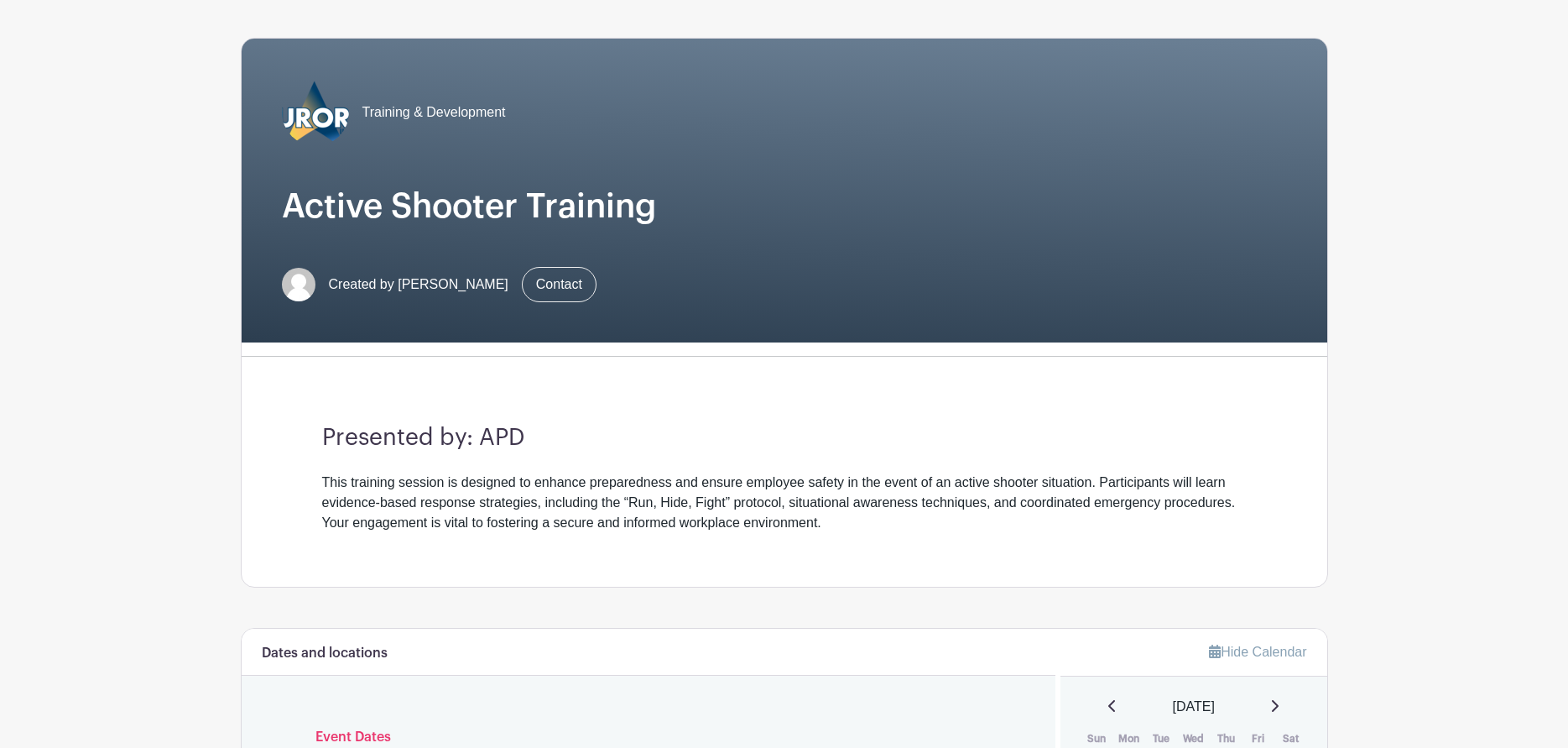
scroll to position [346, 0]
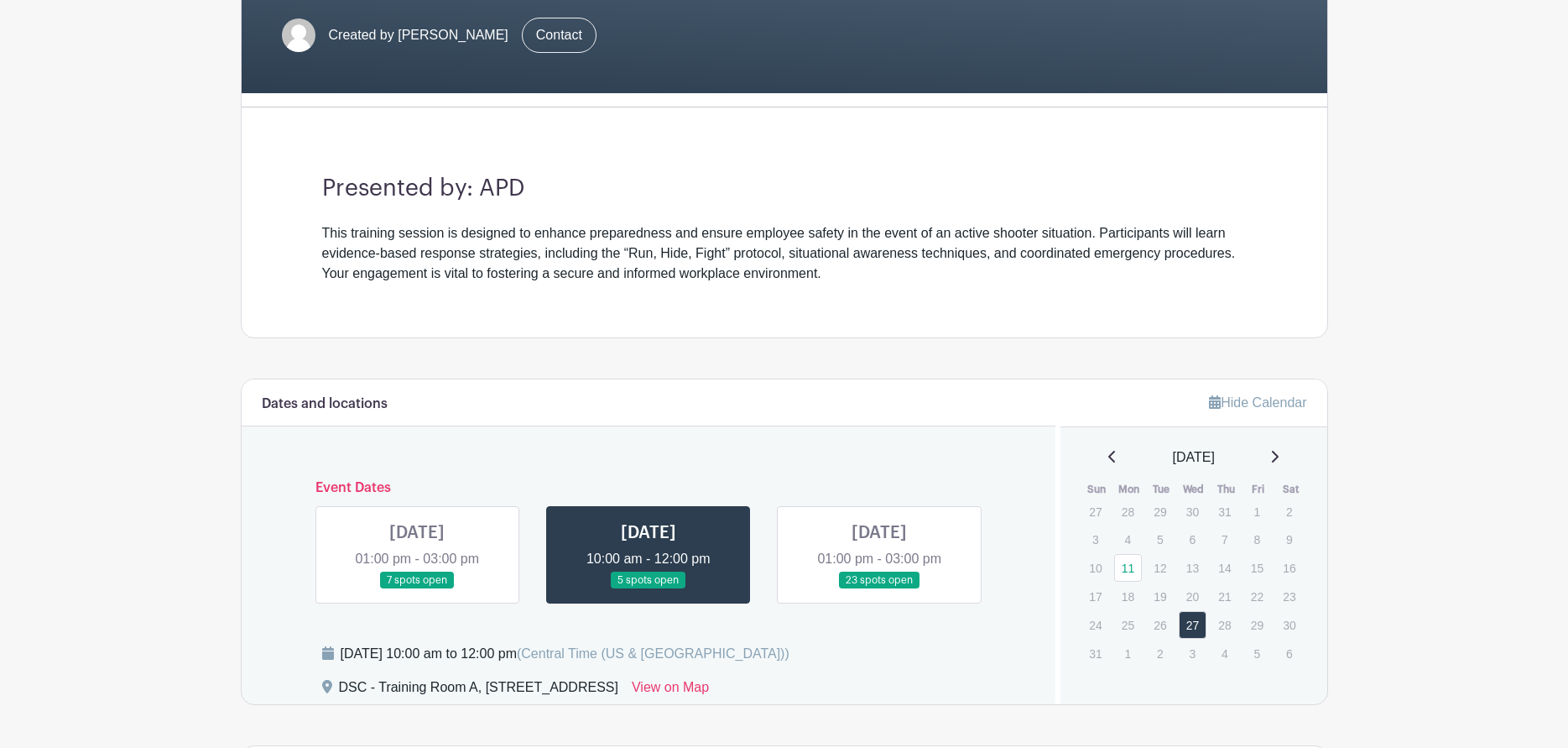
click at [879, 589] on link at bounding box center [879, 589] width 0 height 0
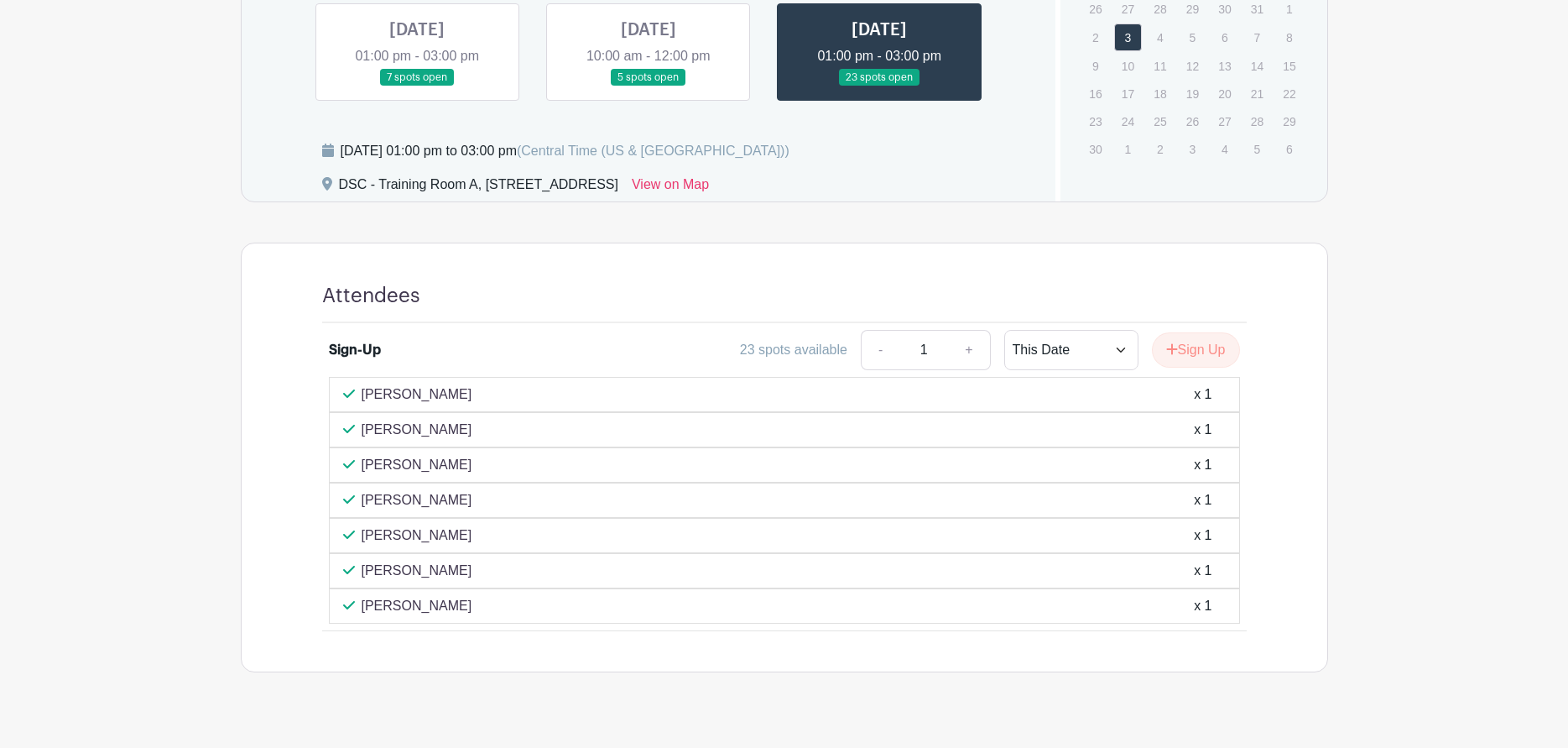
scroll to position [849, 0]
click at [417, 85] on link at bounding box center [417, 85] width 0 height 0
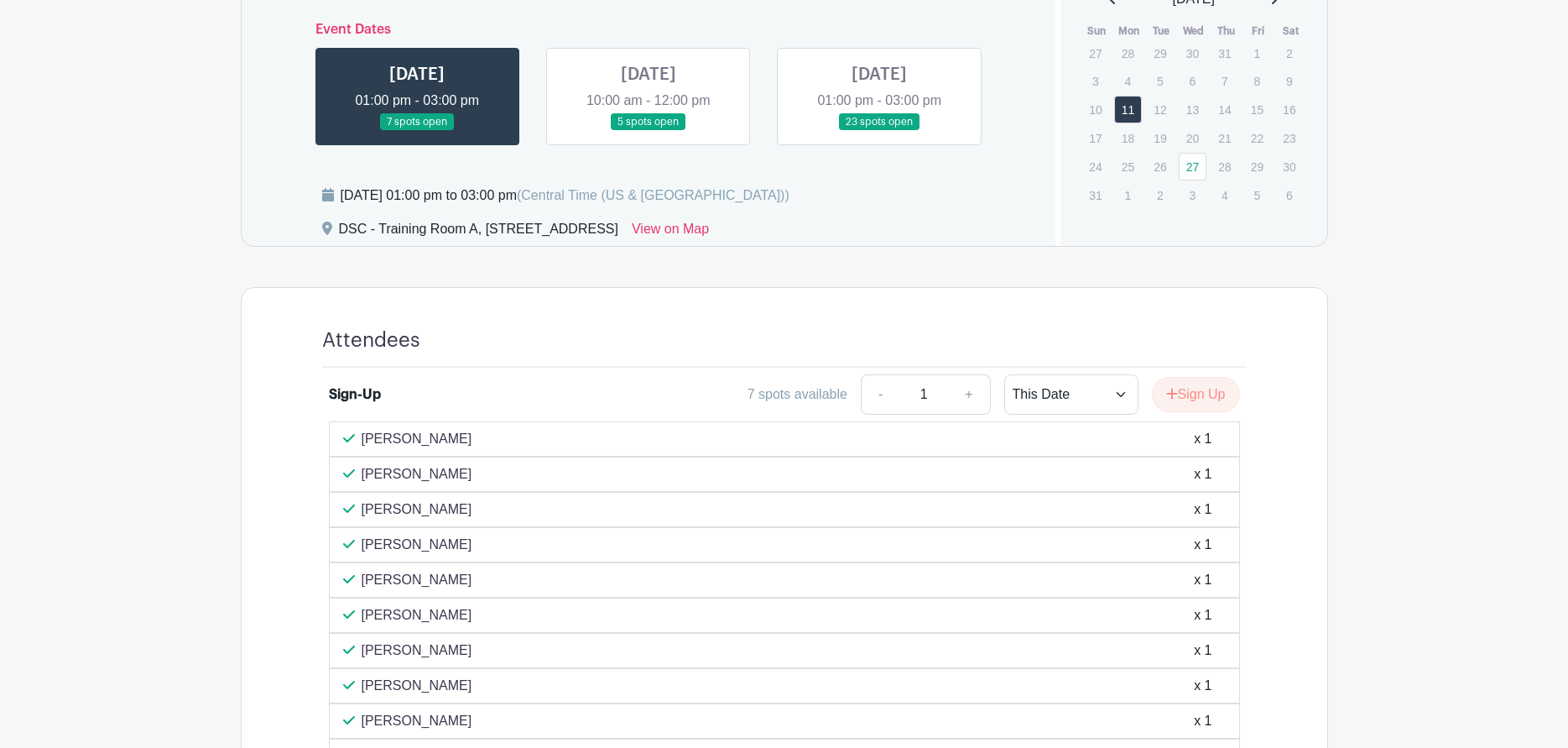
scroll to position [727, 0]
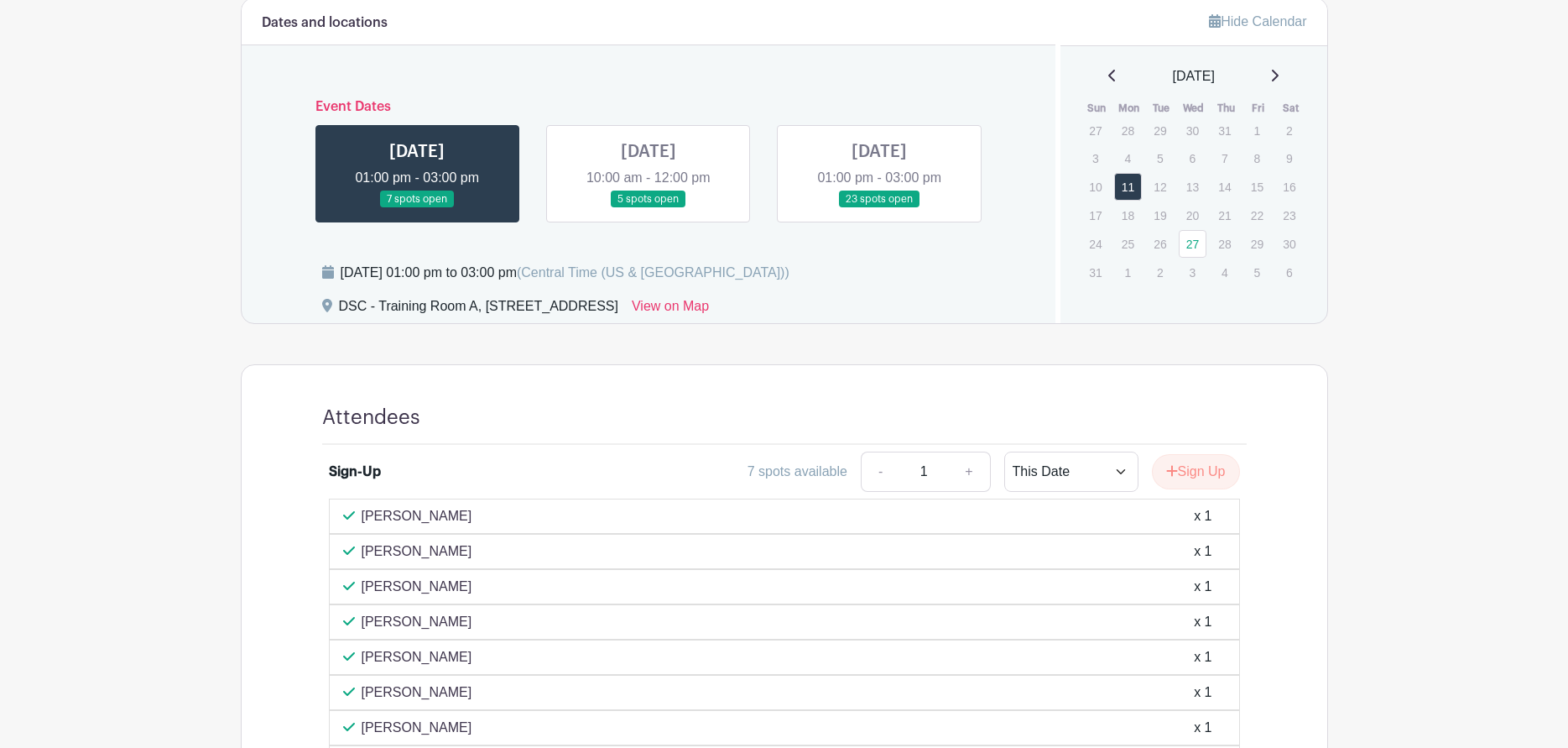
click at [649, 208] on link at bounding box center [649, 208] width 0 height 0
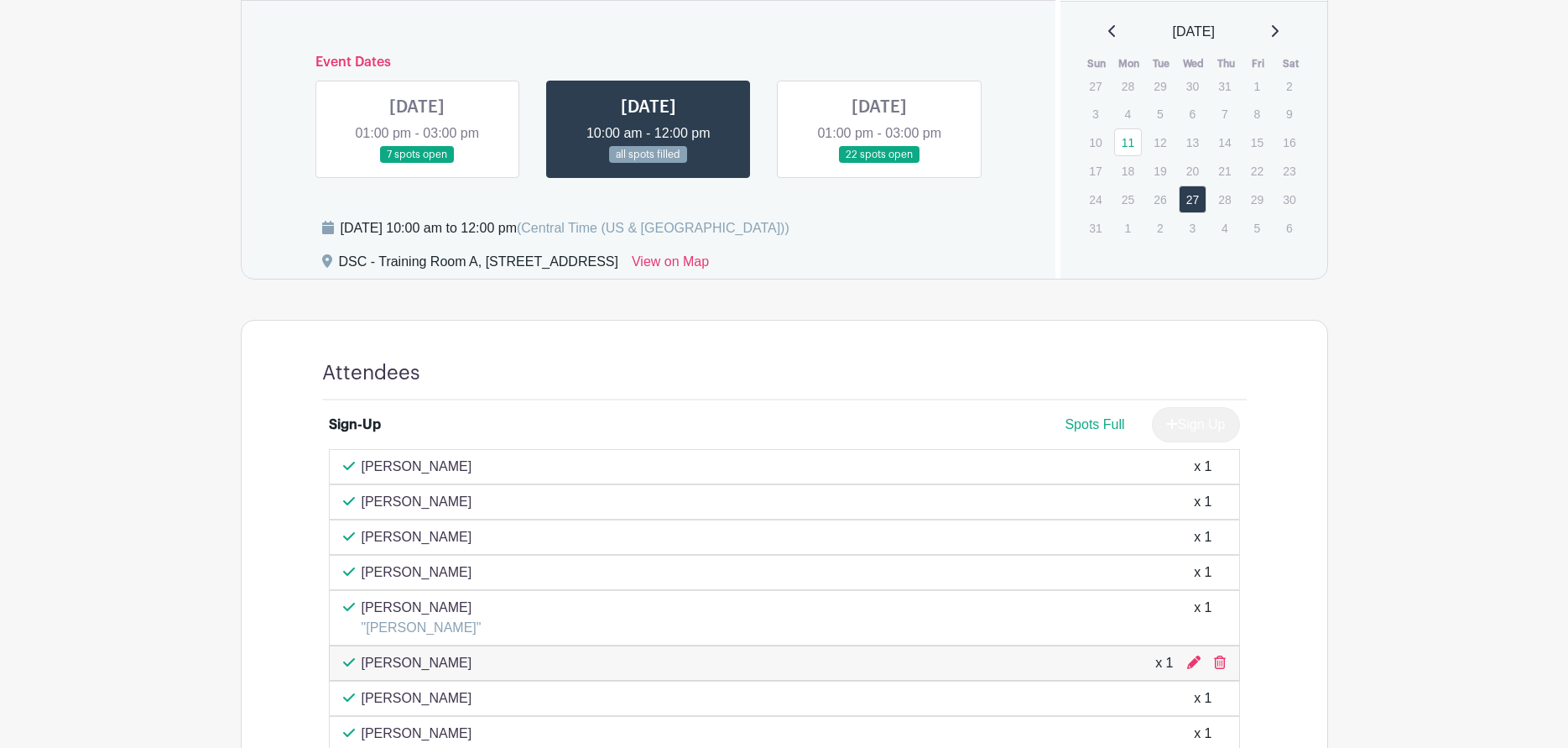
scroll to position [755, 0]
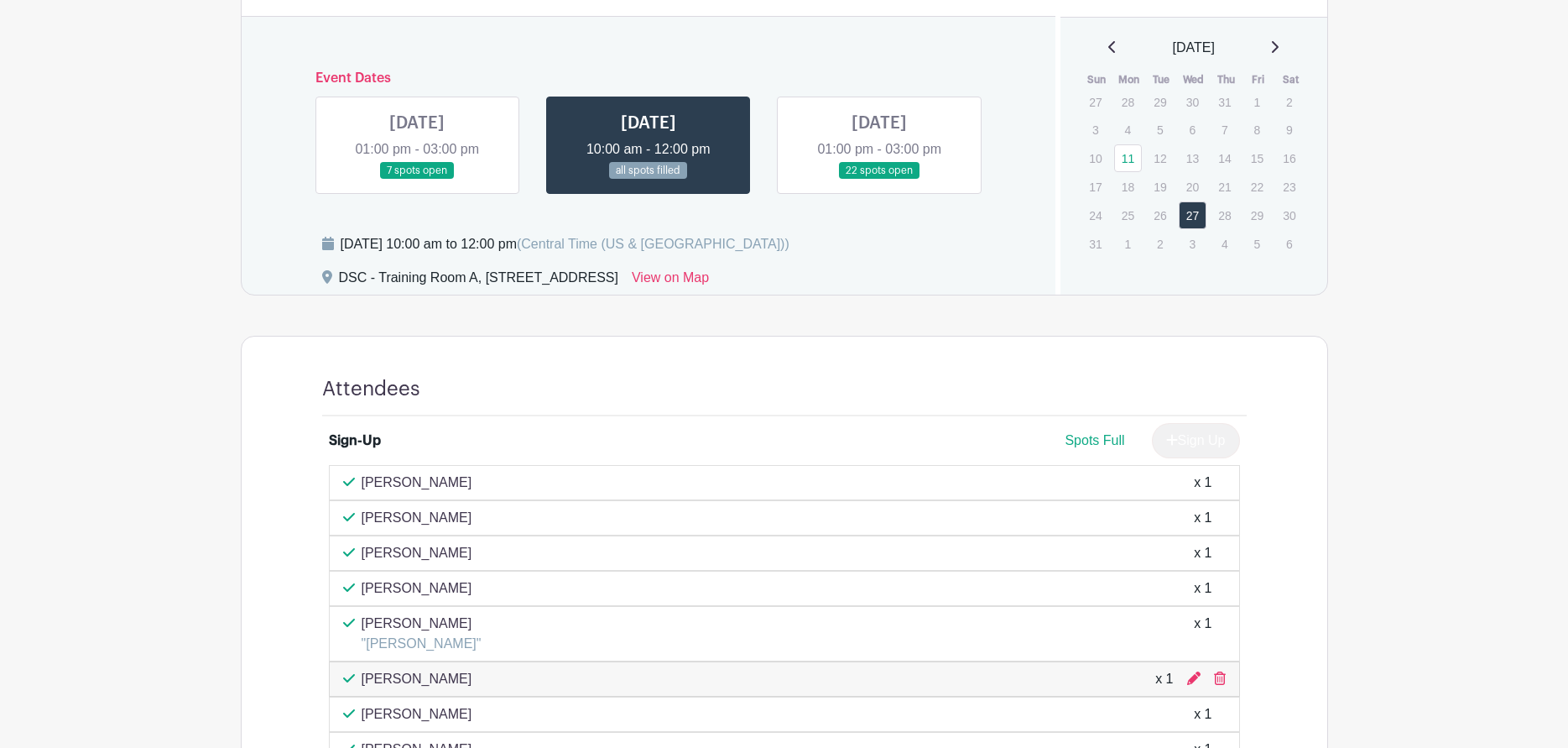
click at [649, 179] on link at bounding box center [649, 179] width 0 height 0
click at [417, 179] on link at bounding box center [417, 179] width 0 height 0
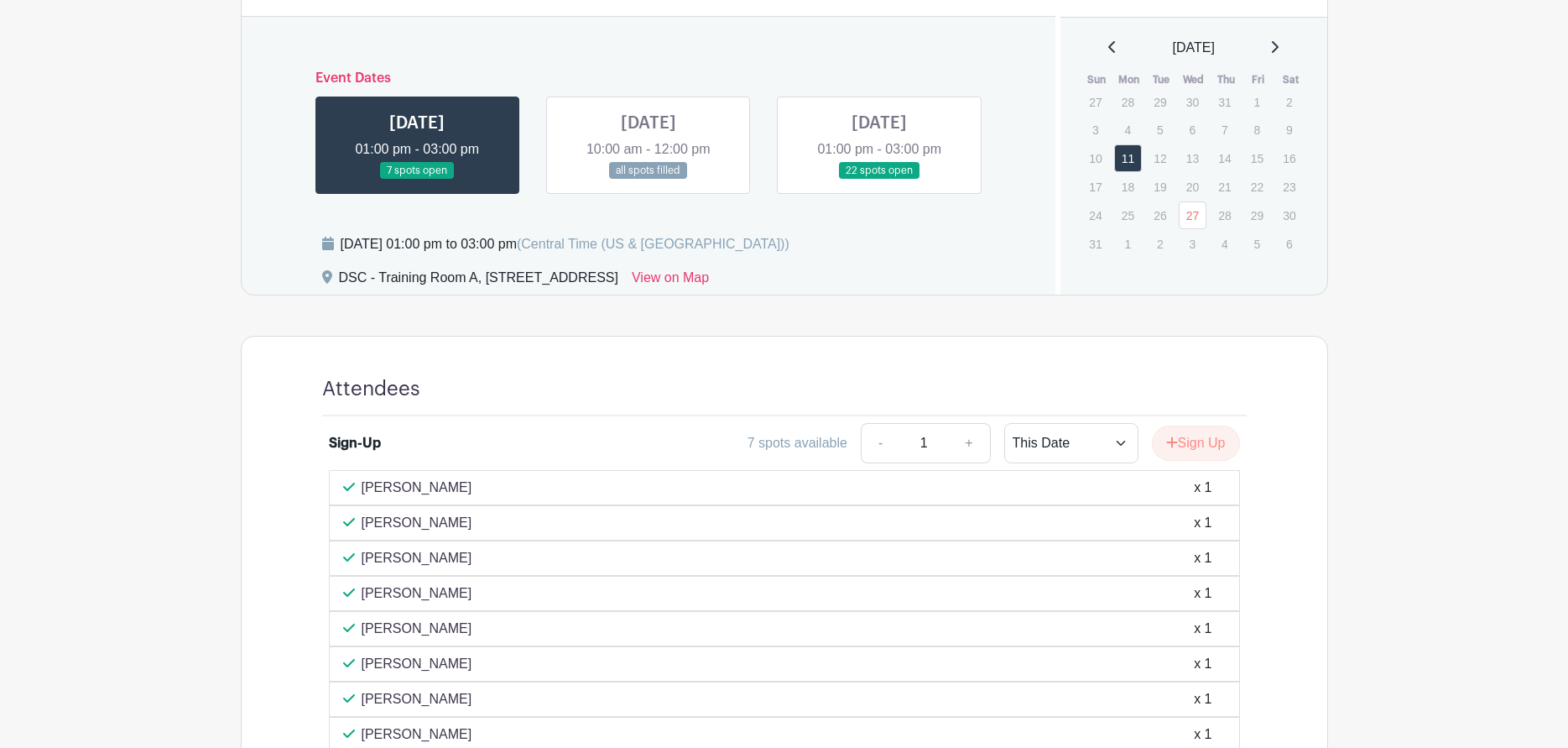
click at [417, 179] on link at bounding box center [417, 179] width 0 height 0
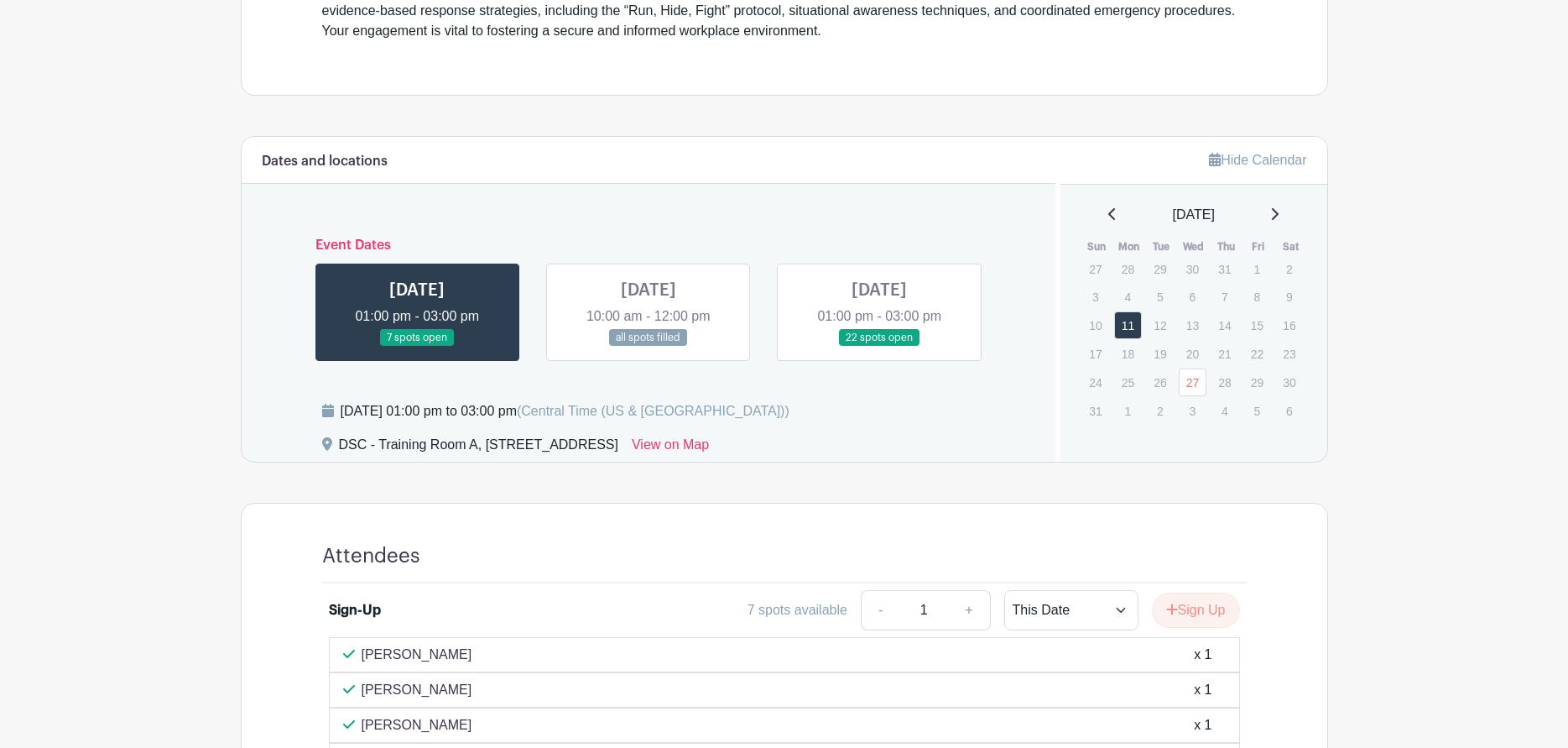
scroll to position [587, 0]
click at [879, 348] on link at bounding box center [879, 348] width 0 height 0
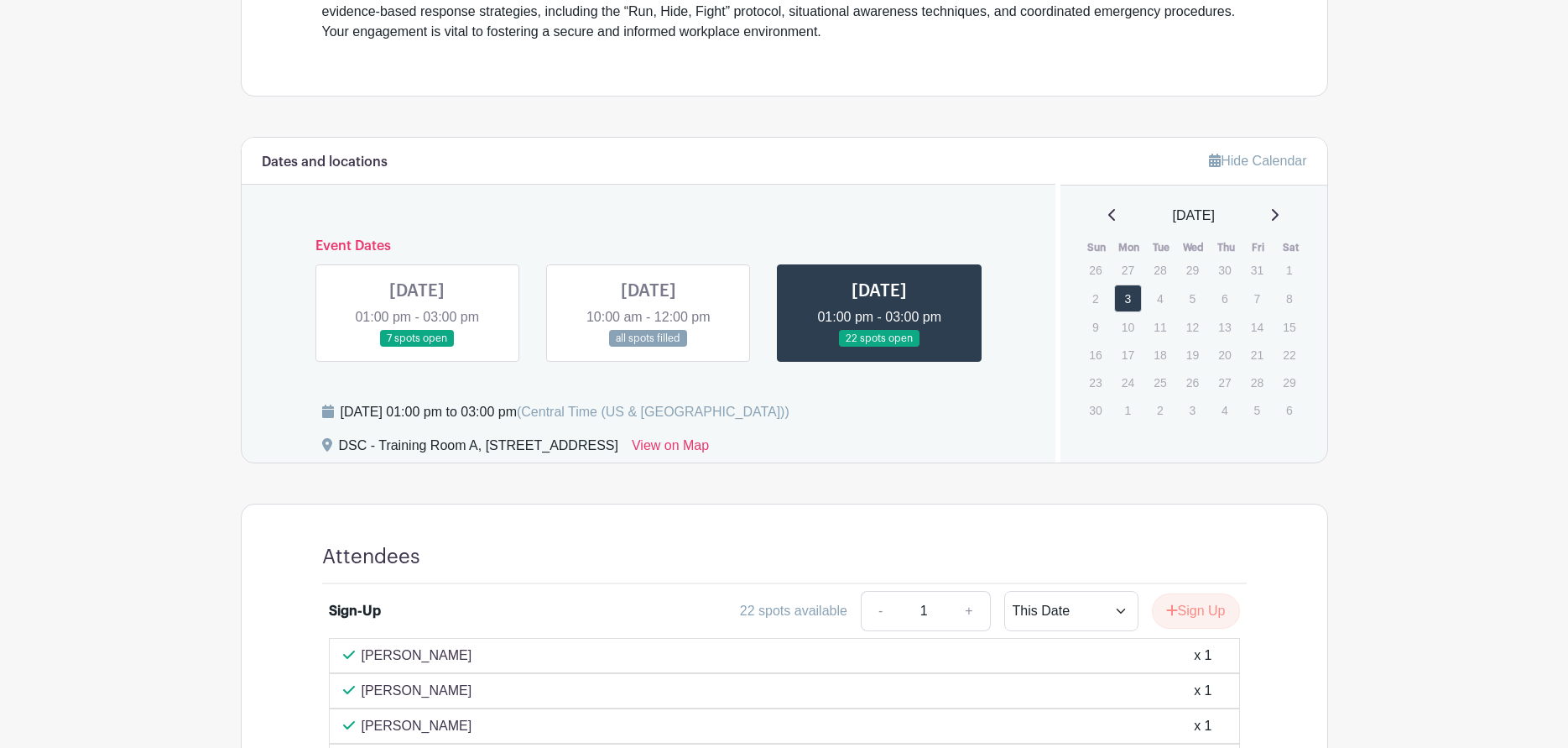
scroll to position [913, 0]
